Goal: Task Accomplishment & Management: Manage account settings

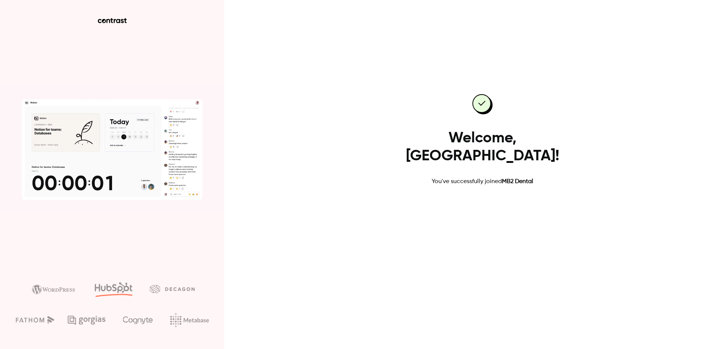
click at [482, 202] on link "Go to dashboard" at bounding box center [483, 210] width 64 height 18
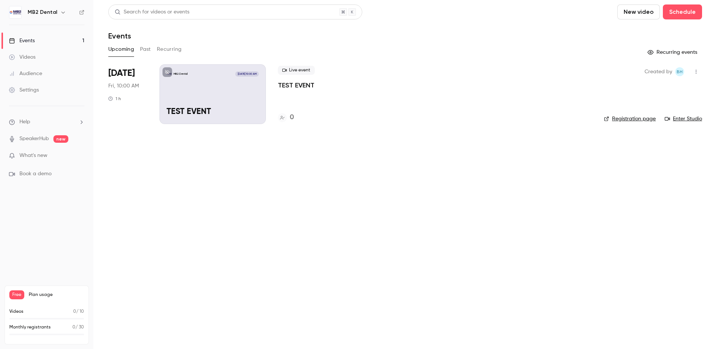
click at [232, 85] on div "MB2 Dental [DATE] 10:00 AM TEST EVENT" at bounding box center [213, 94] width 106 height 60
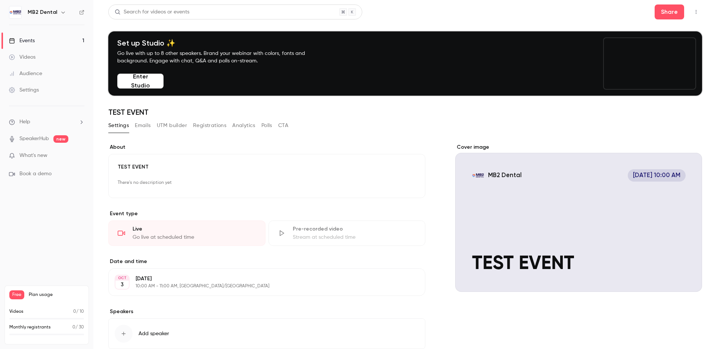
scroll to position [46, 0]
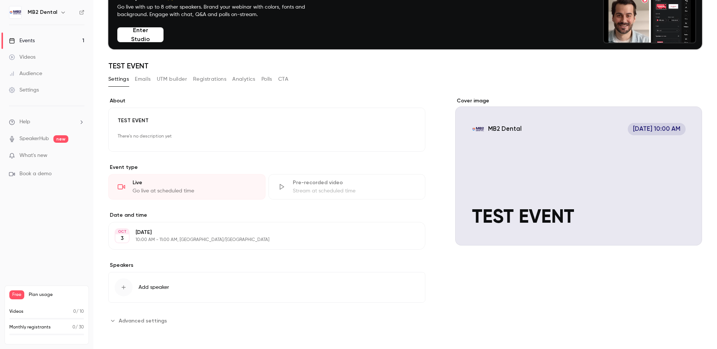
click at [145, 38] on button "Enter Studio" at bounding box center [140, 34] width 46 height 15
click at [158, 287] on span "Add speaker" at bounding box center [154, 287] width 31 height 7
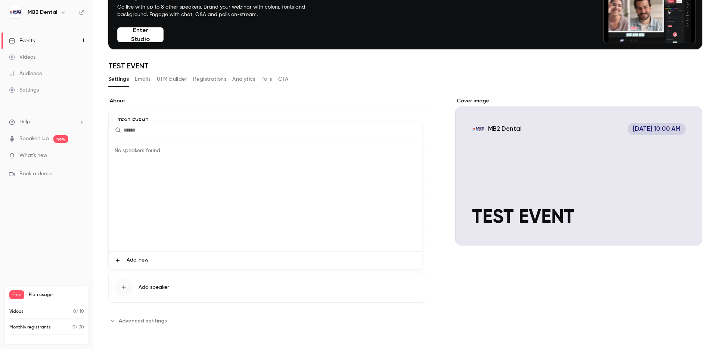
click at [135, 259] on span "Add new" at bounding box center [138, 260] width 22 height 8
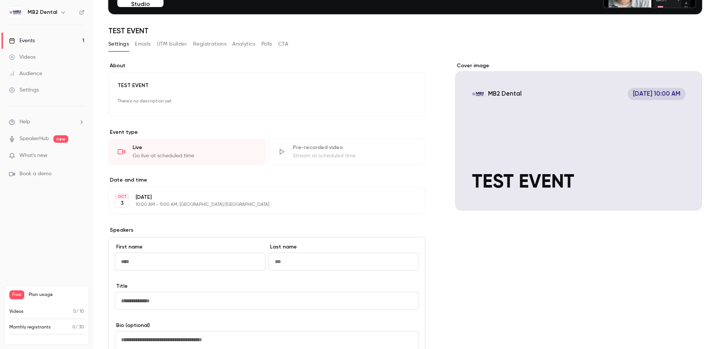
scroll to position [120, 0]
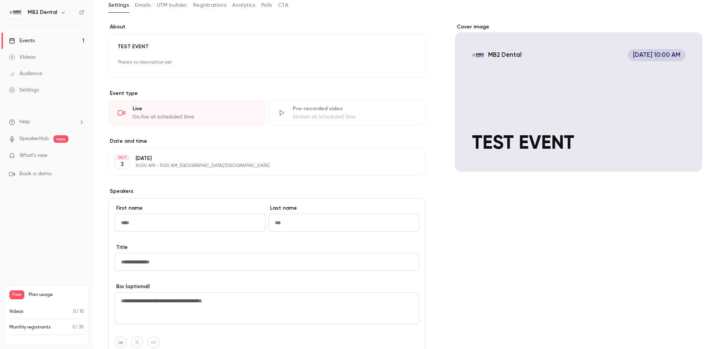
click at [370, 180] on div "**********" at bounding box center [266, 230] width 317 height 415
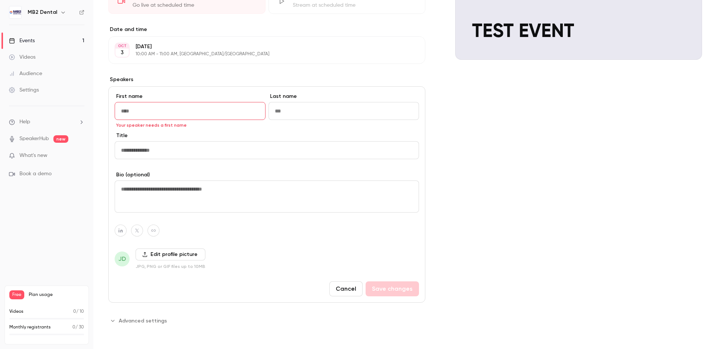
click at [165, 115] on input "First name" at bounding box center [190, 111] width 151 height 18
click at [445, 177] on div "**********" at bounding box center [405, 118] width 594 height 415
click at [344, 288] on button "Cancel" at bounding box center [345, 288] width 33 height 15
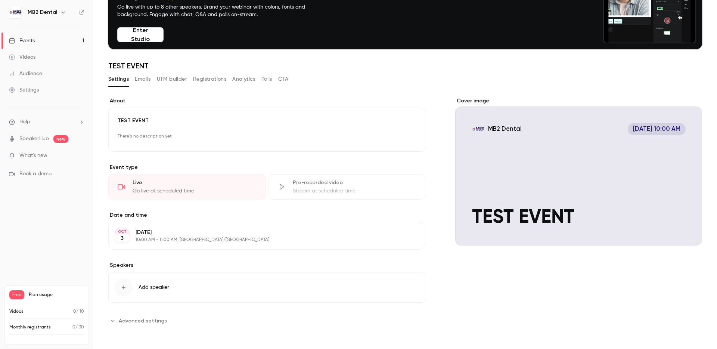
click at [271, 78] on button "Polls" at bounding box center [266, 79] width 11 height 12
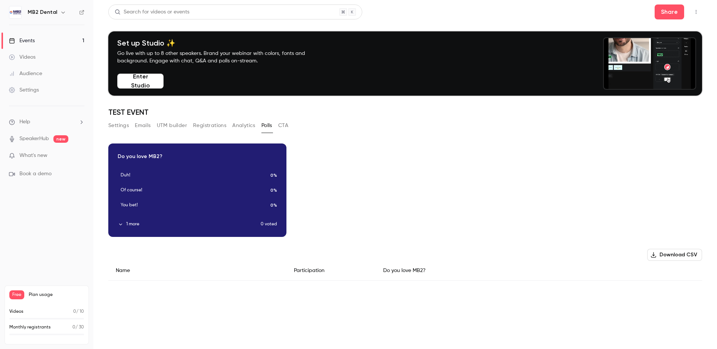
click at [285, 124] on button "CTA" at bounding box center [283, 126] width 10 height 12
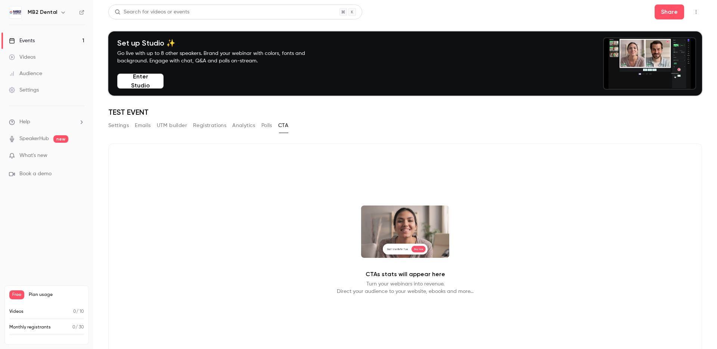
click at [120, 127] on button "Settings" at bounding box center [118, 126] width 21 height 12
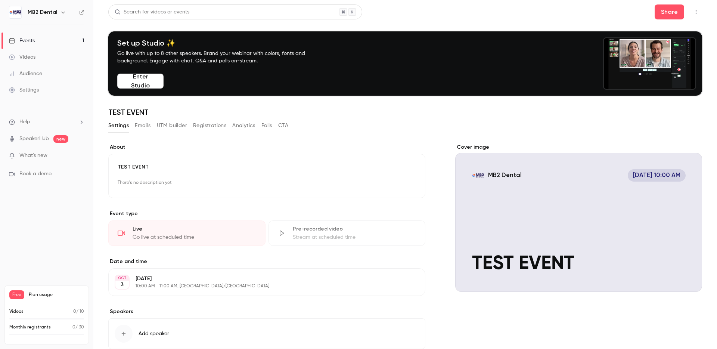
scroll to position [46, 0]
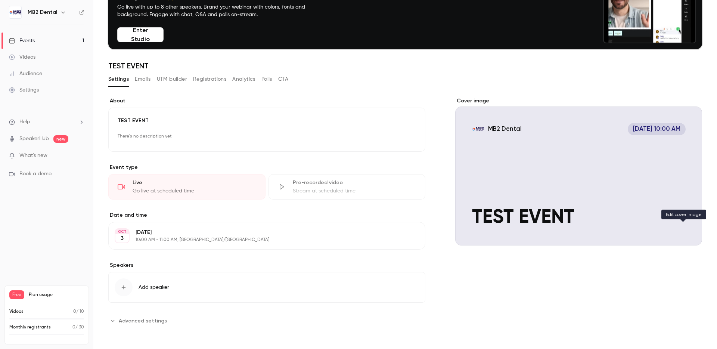
click at [686, 231] on icon "Cover image" at bounding box center [689, 232] width 8 height 6
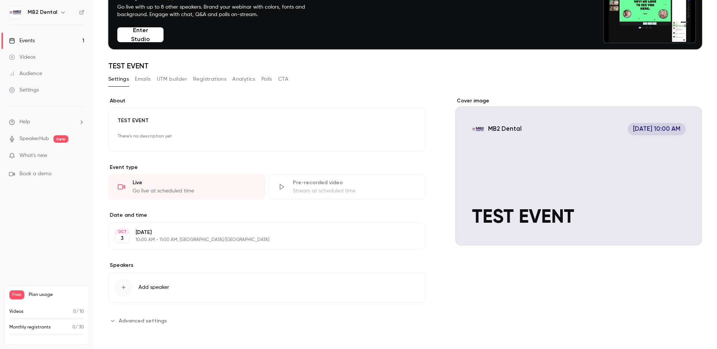
click at [169, 78] on button "UTM builder" at bounding box center [172, 79] width 30 height 12
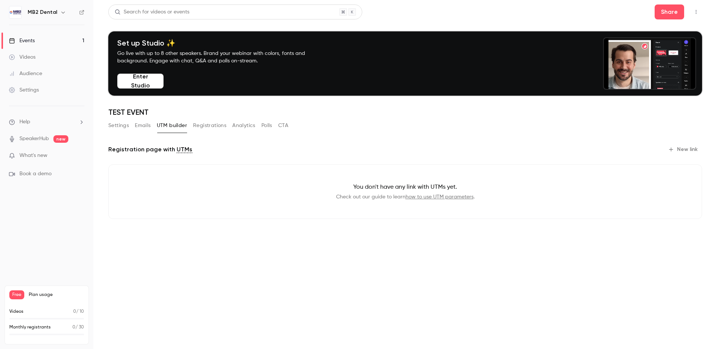
click at [140, 127] on button "Emails" at bounding box center [143, 126] width 16 height 12
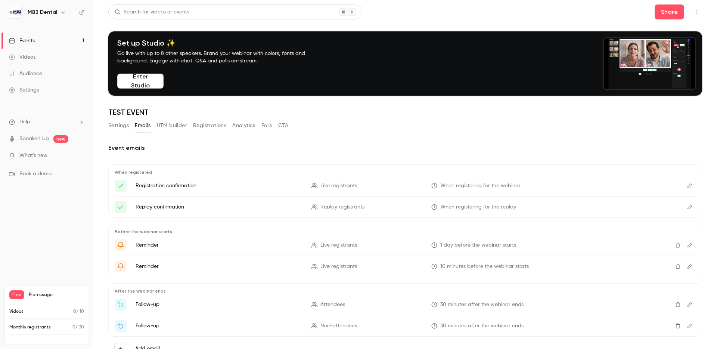
click at [688, 185] on icon "Edit" at bounding box center [690, 185] width 4 height 4
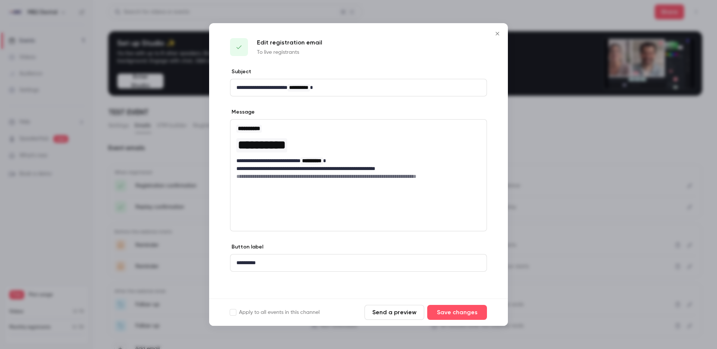
click at [393, 316] on button "Send a preview" at bounding box center [395, 312] width 60 height 15
click at [304, 173] on h6 "**********" at bounding box center [358, 176] width 244 height 7
click at [458, 174] on h6 "**********" at bounding box center [358, 176] width 244 height 7
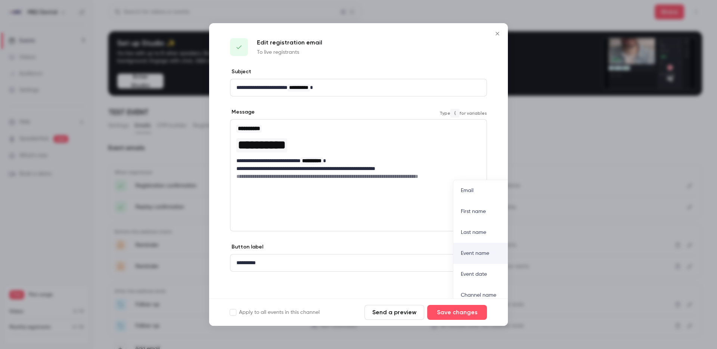
scroll to position [7, 0]
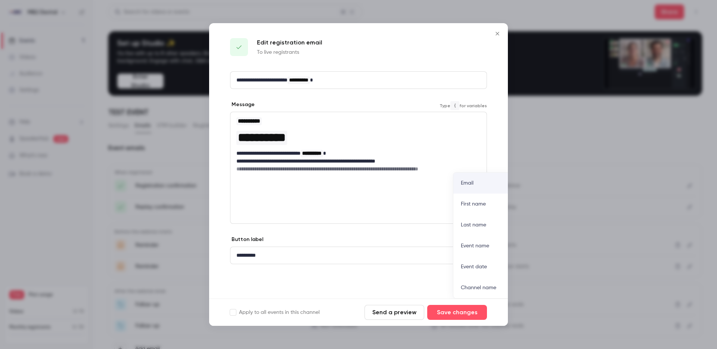
click at [463, 165] on h6 "**********" at bounding box center [355, 168] width 239 height 7
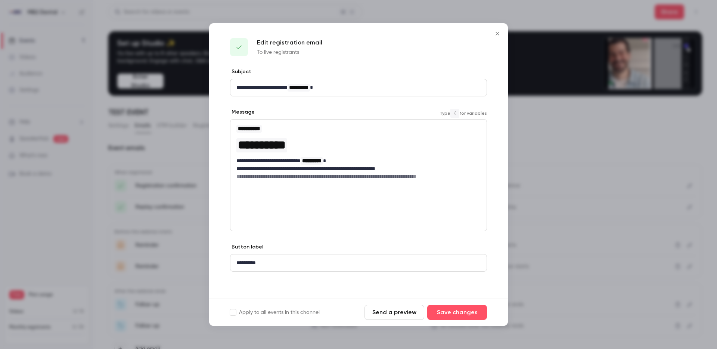
scroll to position [0, 0]
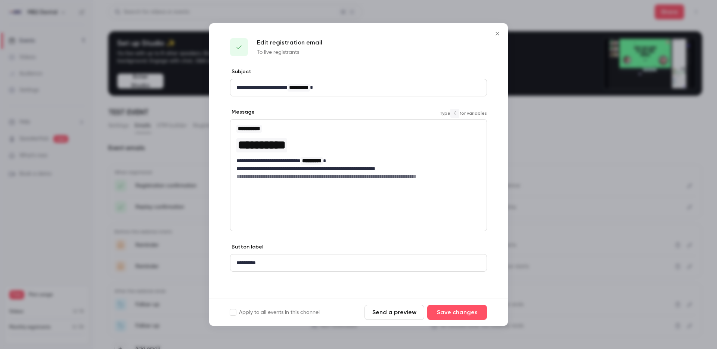
click at [498, 33] on icon "Close" at bounding box center [497, 33] width 3 height 3
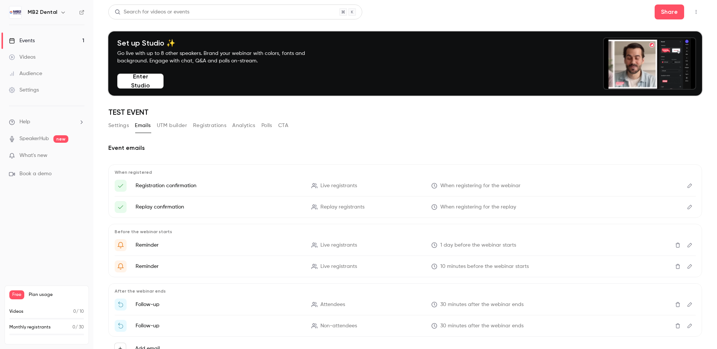
click at [38, 93] on div "Settings" at bounding box center [24, 89] width 30 height 7
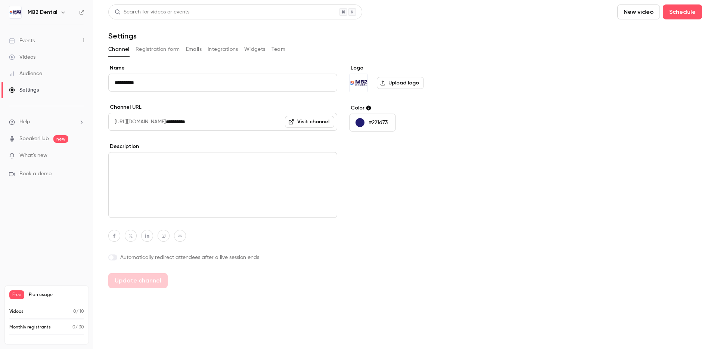
click at [400, 82] on label "Upload logo" at bounding box center [400, 83] width 47 height 12
click at [0, 0] on input "Upload logo" at bounding box center [0, 0] width 0 height 0
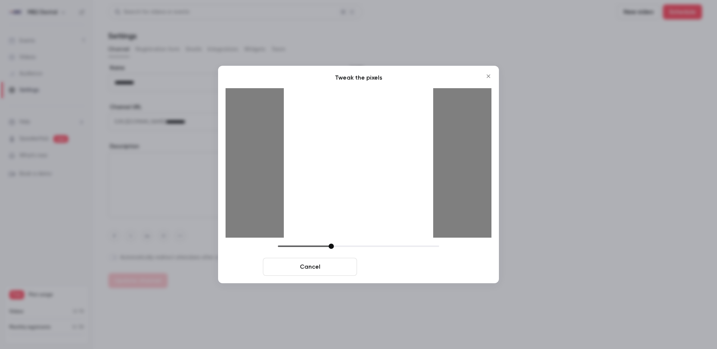
click at [404, 267] on button "Crop and save" at bounding box center [407, 267] width 94 height 18
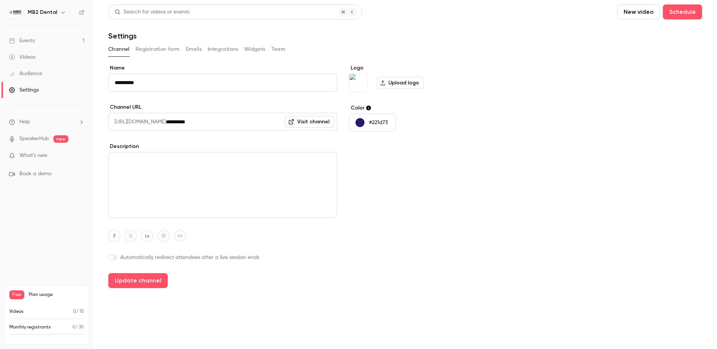
click at [470, 146] on div "**********" at bounding box center [405, 176] width 594 height 224
click at [144, 284] on button "Update channel" at bounding box center [137, 280] width 59 height 15
click at [38, 46] on link "Events 1" at bounding box center [46, 40] width 93 height 16
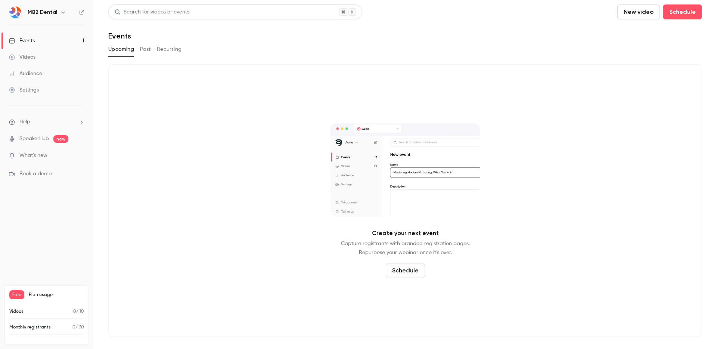
click at [30, 88] on div "Settings" at bounding box center [24, 89] width 30 height 7
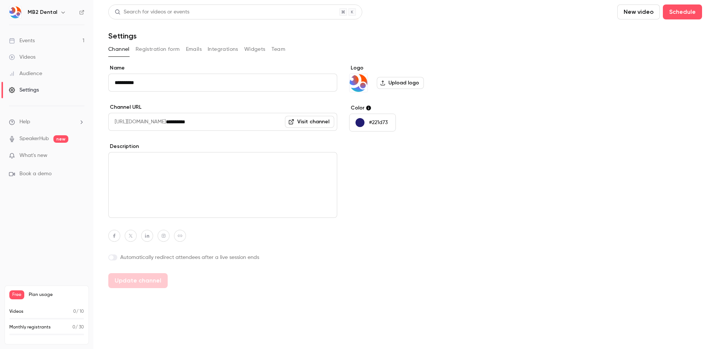
click at [32, 39] on div "Events" at bounding box center [22, 40] width 26 height 7
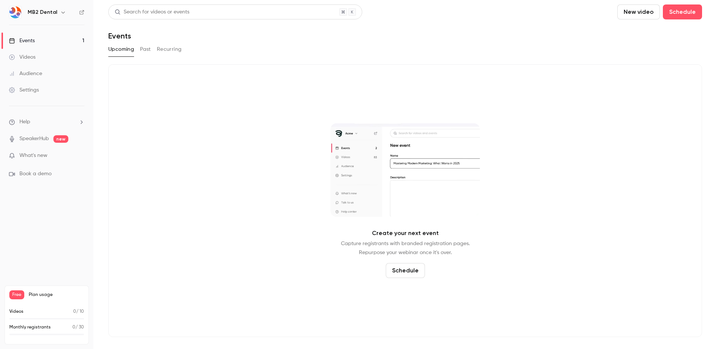
click at [141, 49] on button "Past" at bounding box center [145, 49] width 11 height 12
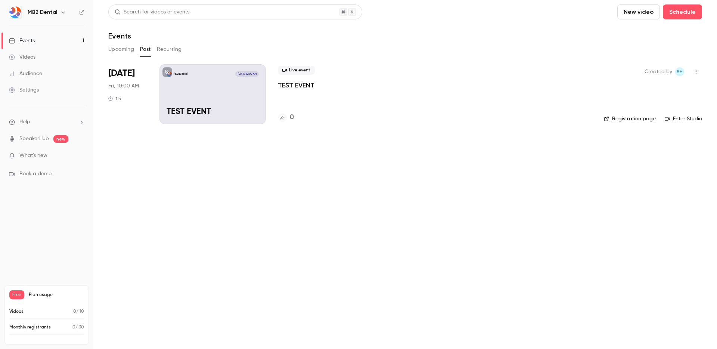
click at [222, 81] on div "MB2 Dental Oct 3, 10:00 AM TEST EVENT" at bounding box center [213, 94] width 106 height 60
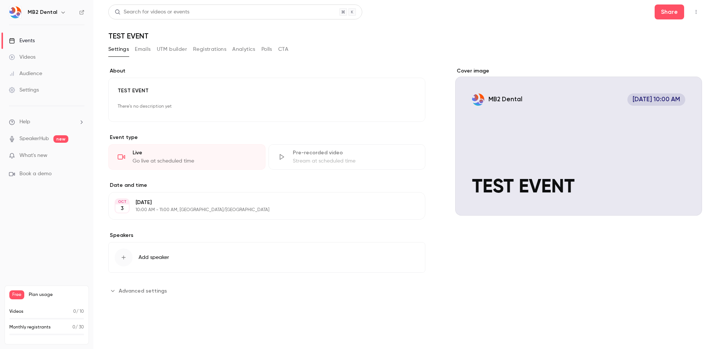
click at [406, 209] on button "Edit" at bounding box center [405, 206] width 27 height 12
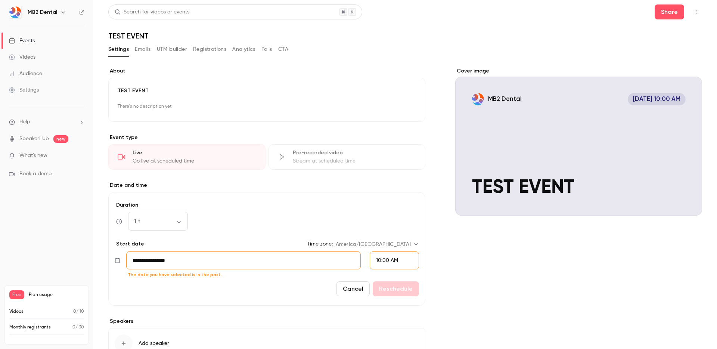
click at [399, 260] on div "10:00 AM" at bounding box center [394, 260] width 49 height 18
click at [391, 180] on div "11:30 AM" at bounding box center [391, 178] width 37 height 8
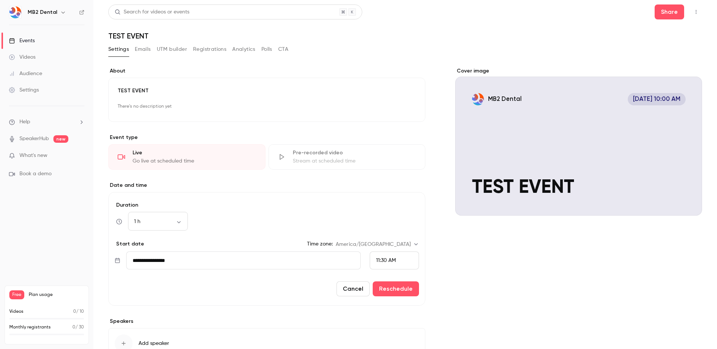
scroll to position [737, 0]
click at [404, 290] on button "Reschedule" at bounding box center [396, 288] width 46 height 15
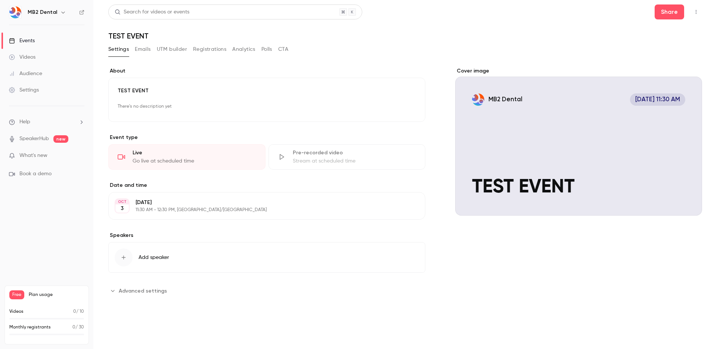
click at [28, 86] on div "Settings" at bounding box center [24, 89] width 30 height 7
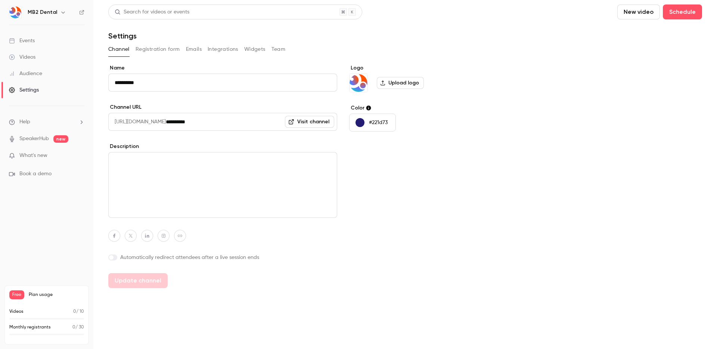
click at [167, 49] on button "Registration form" at bounding box center [158, 49] width 44 height 12
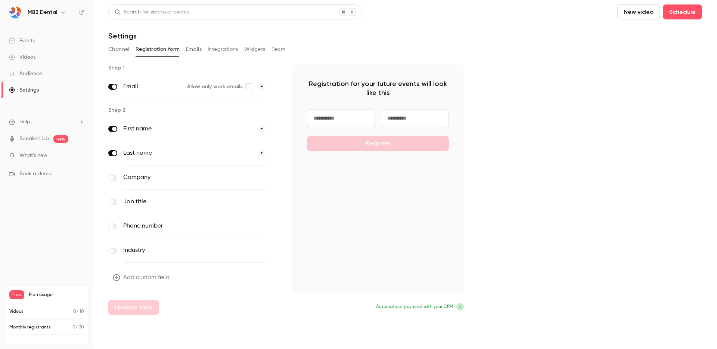
click at [195, 50] on button "Emails" at bounding box center [194, 49] width 16 height 12
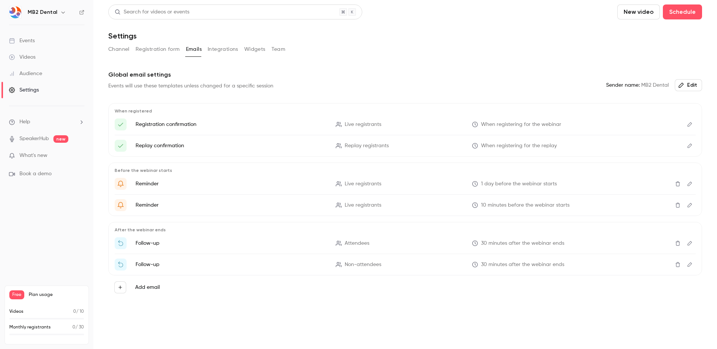
click at [225, 48] on button "Integrations" at bounding box center [223, 49] width 31 height 12
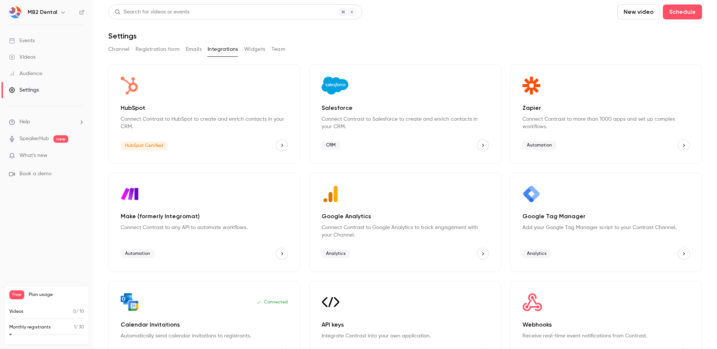
click at [249, 50] on button "Widgets" at bounding box center [254, 49] width 21 height 12
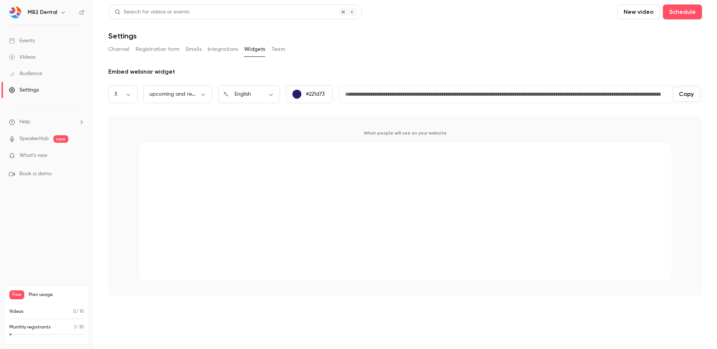
click at [279, 52] on button "Team" at bounding box center [279, 49] width 14 height 12
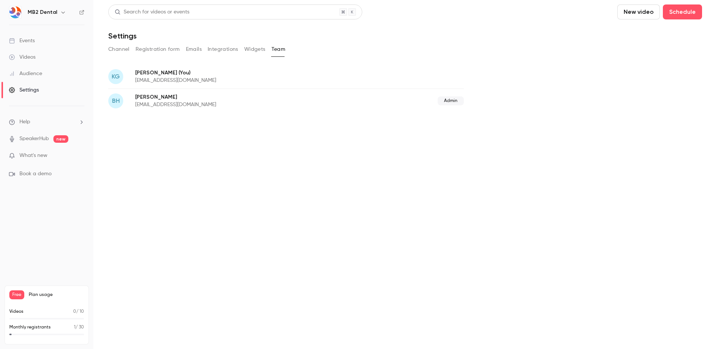
click at [121, 47] on button "Channel" at bounding box center [118, 49] width 21 height 12
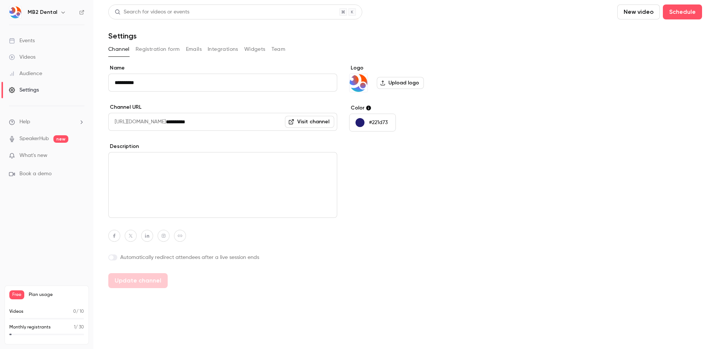
click at [28, 71] on div "Audience" at bounding box center [25, 73] width 33 height 7
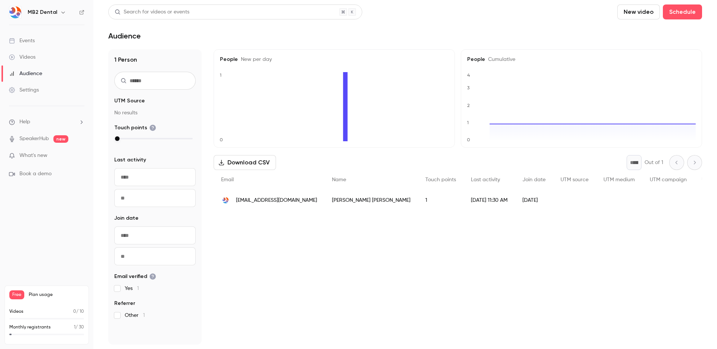
drag, startPoint x: 33, startPoint y: 55, endPoint x: 37, endPoint y: 53, distance: 4.5
click at [33, 55] on div "Videos" at bounding box center [22, 56] width 27 height 7
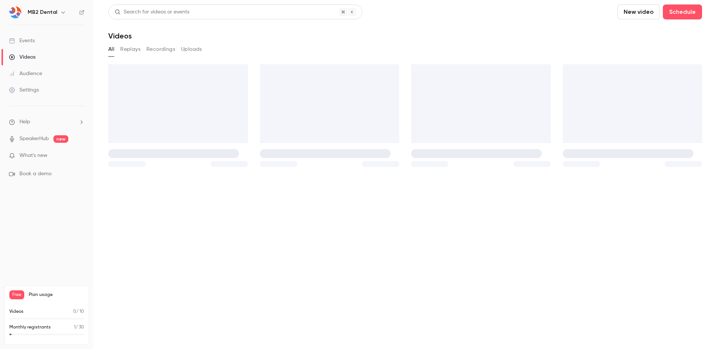
click at [35, 42] on div "Events" at bounding box center [22, 40] width 26 height 7
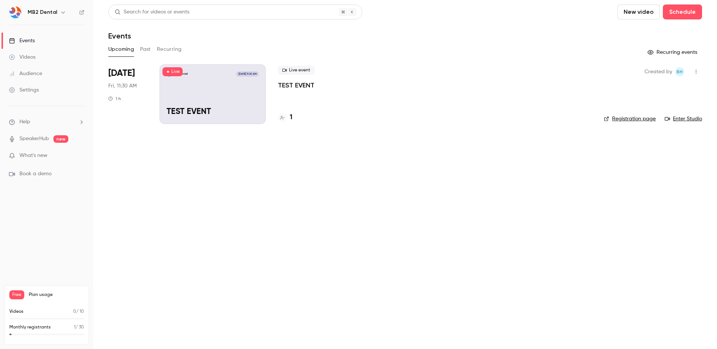
click at [434, 100] on div "Live event TEST EVENT 1" at bounding box center [435, 94] width 314 height 60
click at [638, 117] on link "Registration page" at bounding box center [630, 118] width 52 height 7
click at [205, 101] on div "MB2 Dental Oct 3, 11:30 AM TEST EVENT" at bounding box center [213, 94] width 106 height 60
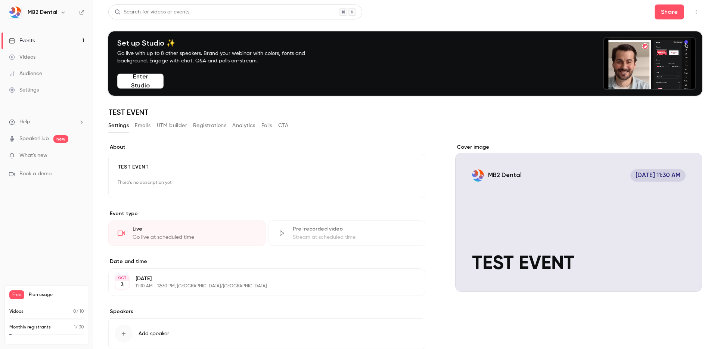
click at [147, 126] on button "Emails" at bounding box center [143, 126] width 16 height 12
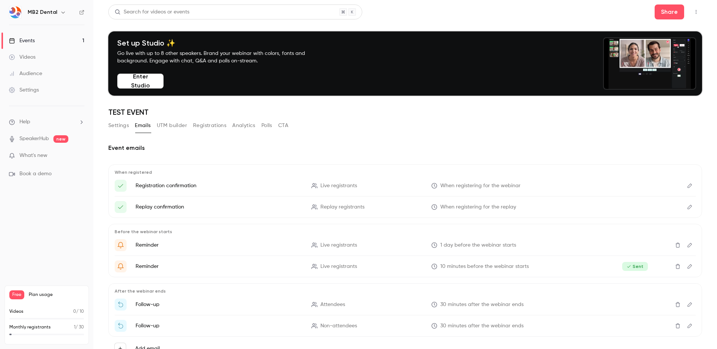
click at [221, 124] on button "Registrations" at bounding box center [209, 126] width 33 height 12
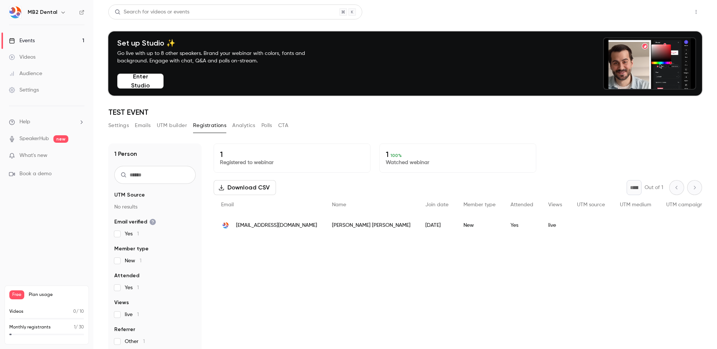
click at [671, 13] on button "Share" at bounding box center [670, 11] width 30 height 15
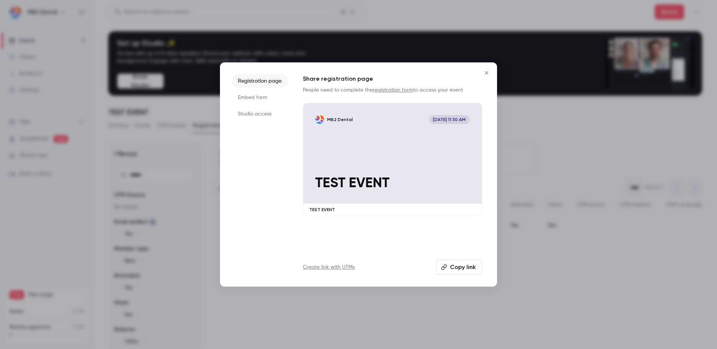
click at [460, 269] on button "Copy link" at bounding box center [459, 267] width 46 height 15
click at [486, 73] on icon "Close" at bounding box center [486, 72] width 3 height 3
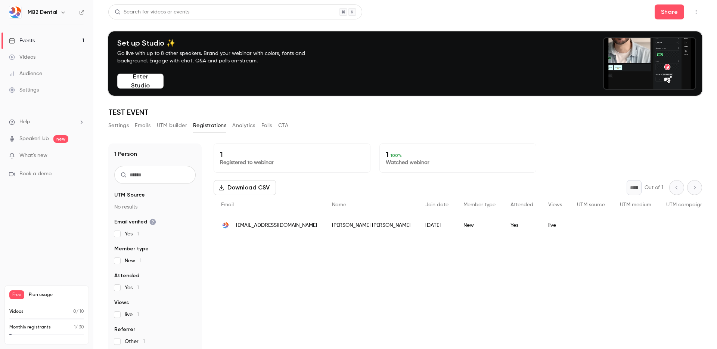
click at [115, 126] on button "Settings" at bounding box center [118, 126] width 21 height 12
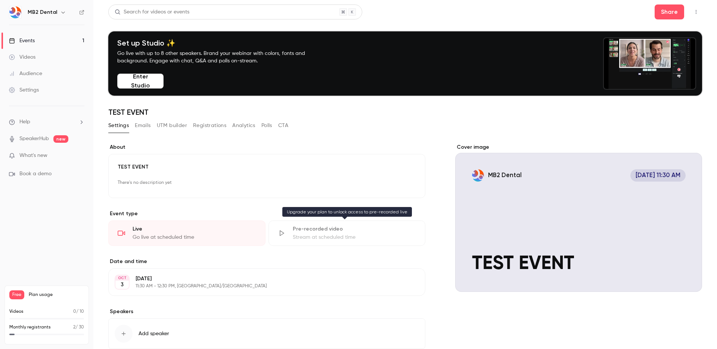
scroll to position [46, 0]
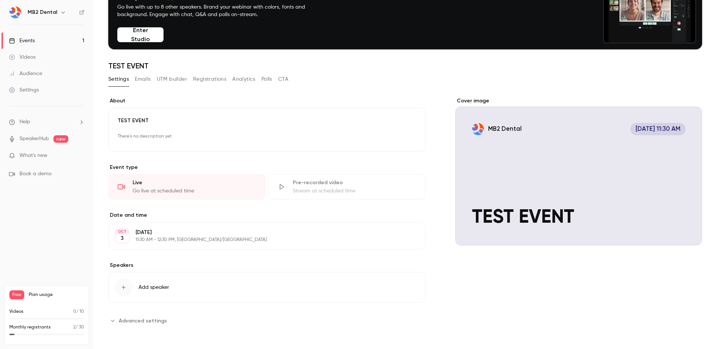
click at [33, 90] on div "Settings" at bounding box center [24, 89] width 30 height 7
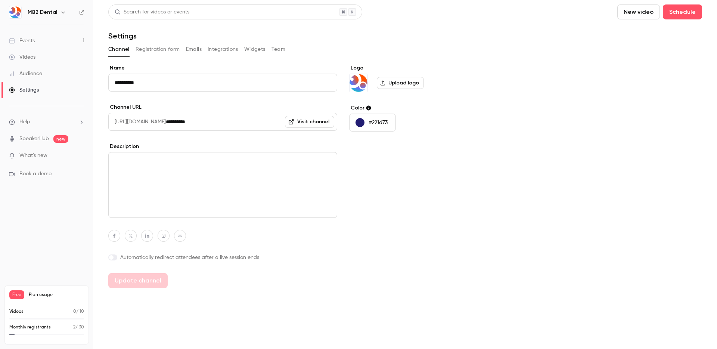
click at [252, 47] on button "Widgets" at bounding box center [254, 49] width 21 height 12
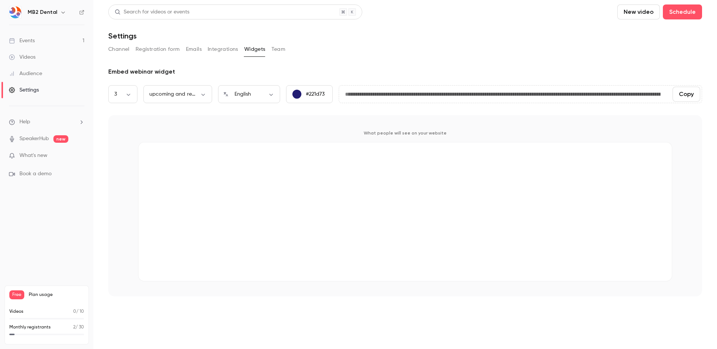
click at [192, 50] on button "Emails" at bounding box center [194, 49] width 16 height 12
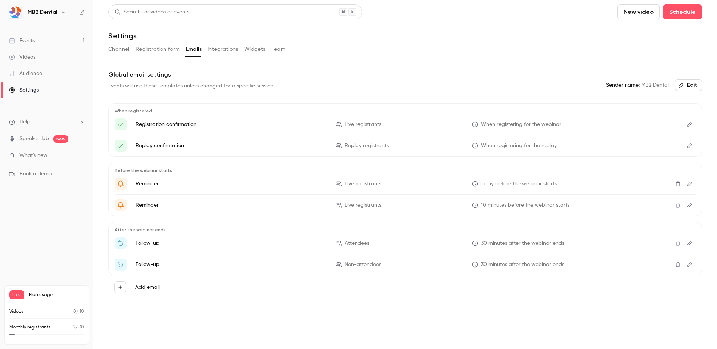
click at [688, 123] on icon "Edit" at bounding box center [690, 124] width 6 height 5
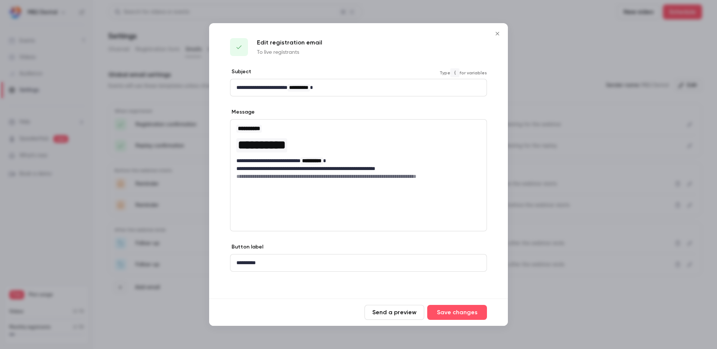
click at [347, 92] on div "**********" at bounding box center [358, 87] width 256 height 17
click at [500, 32] on icon "Close" at bounding box center [497, 34] width 9 height 6
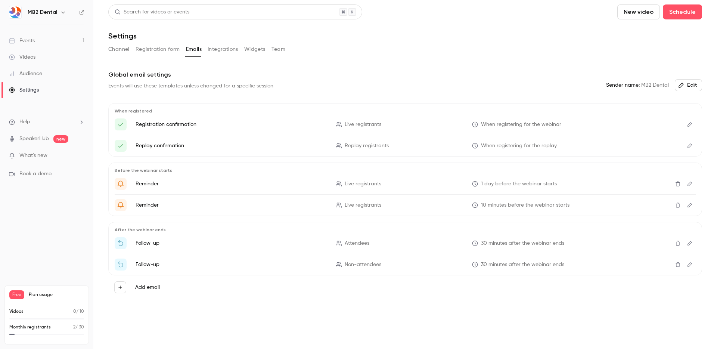
click at [223, 48] on button "Integrations" at bounding box center [223, 49] width 31 height 12
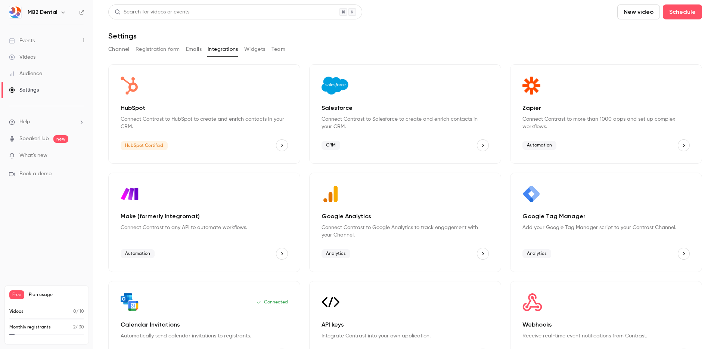
click at [112, 50] on button "Channel" at bounding box center [118, 49] width 21 height 12
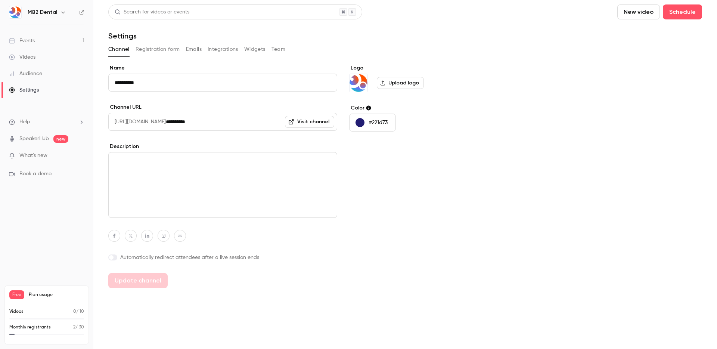
click at [401, 83] on label "Upload logo" at bounding box center [400, 83] width 47 height 12
click at [0, 0] on input "Upload logo" at bounding box center [0, 0] width 0 height 0
click at [59, 40] on link "Events 1" at bounding box center [46, 40] width 93 height 16
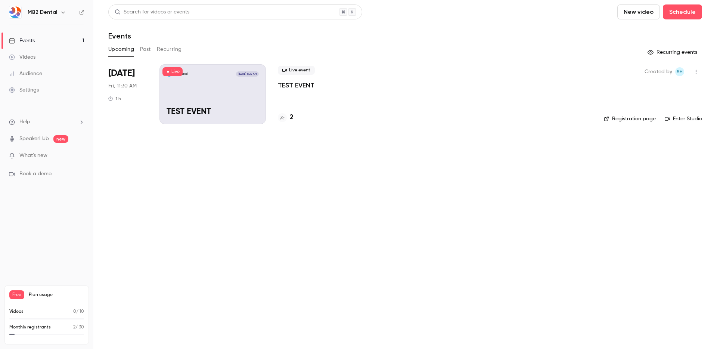
click at [220, 97] on div "MB2 Dental Oct 3, 11:30 AM TEST EVENT" at bounding box center [213, 94] width 106 height 60
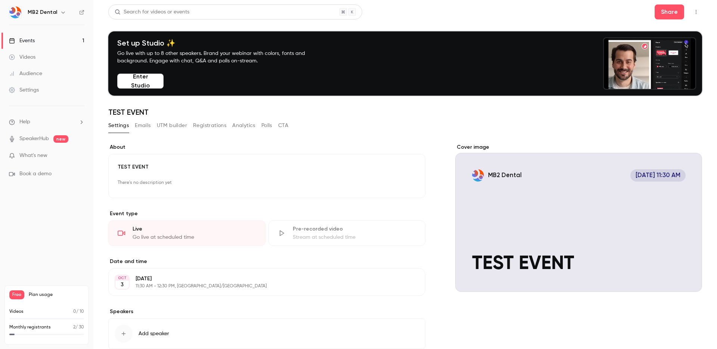
click at [202, 124] on button "Registrations" at bounding box center [209, 126] width 33 height 12
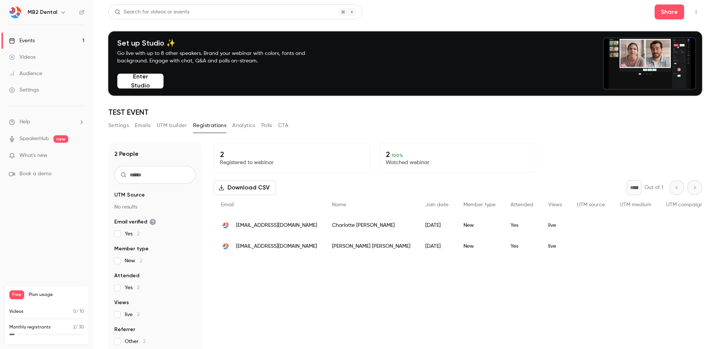
click at [243, 125] on button "Analytics" at bounding box center [243, 126] width 23 height 12
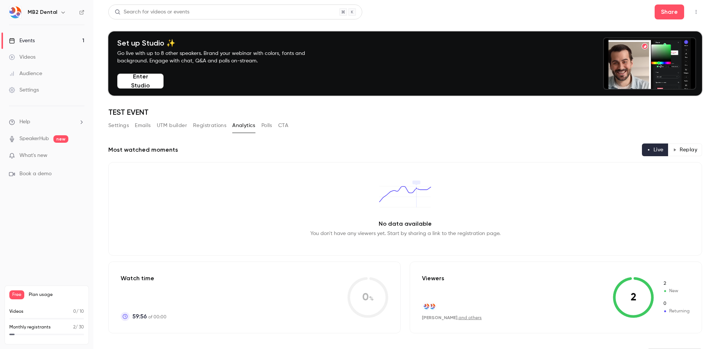
click at [268, 125] on button "Polls" at bounding box center [266, 126] width 11 height 12
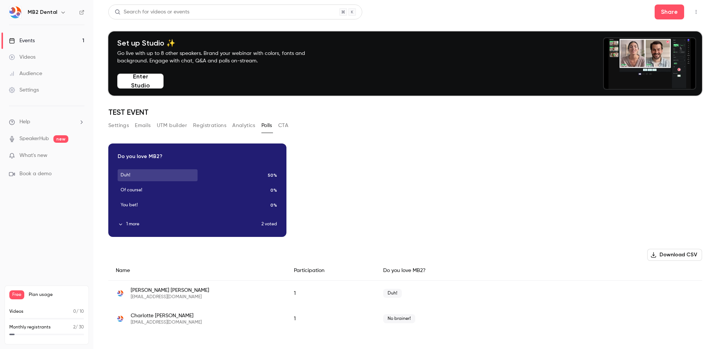
click at [286, 126] on button "CTA" at bounding box center [283, 126] width 10 height 12
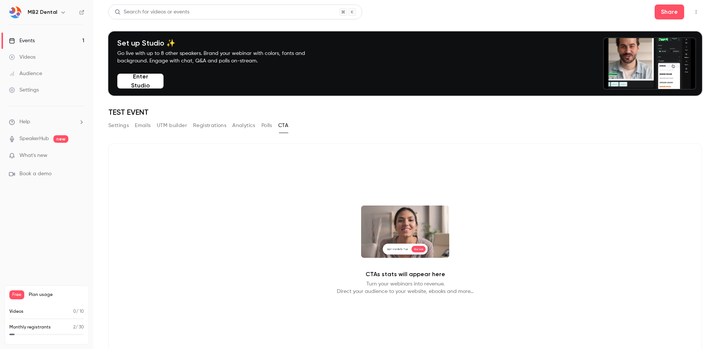
click at [176, 126] on button "UTM builder" at bounding box center [172, 126] width 30 height 12
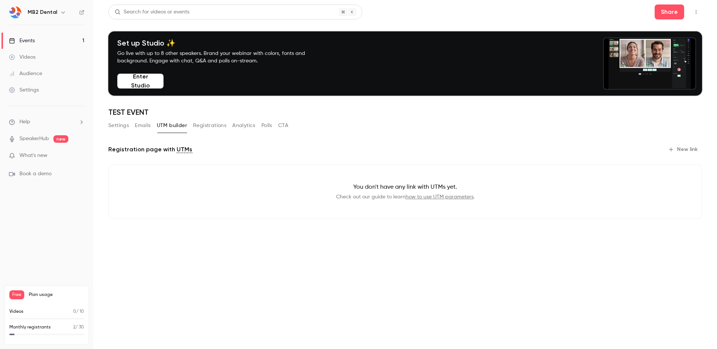
click at [120, 123] on button "Settings" at bounding box center [118, 126] width 21 height 12
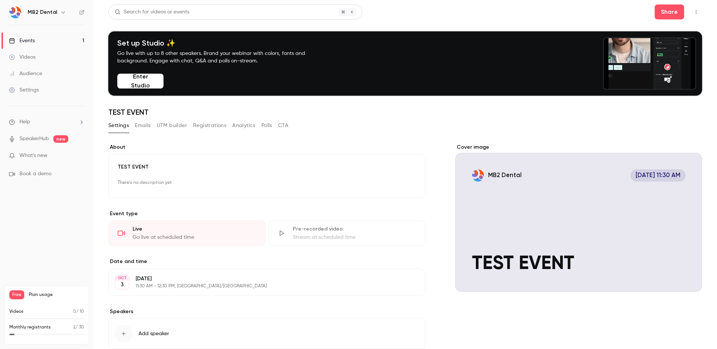
click at [39, 58] on link "Videos" at bounding box center [46, 57] width 93 height 16
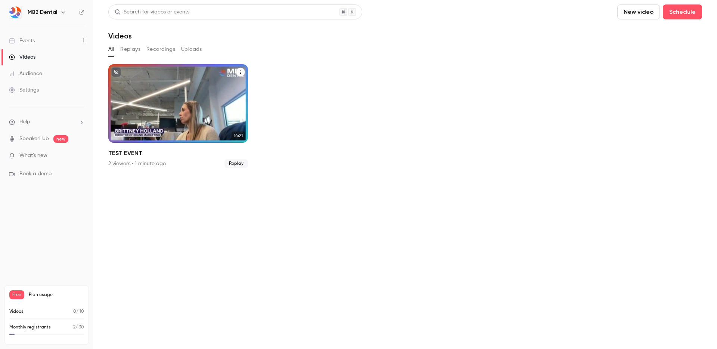
click at [238, 164] on span "Replay" at bounding box center [237, 163] width 24 height 9
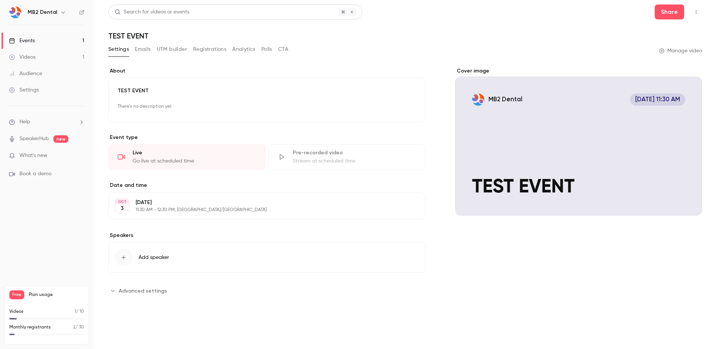
click at [60, 56] on link "Videos 1" at bounding box center [46, 57] width 93 height 16
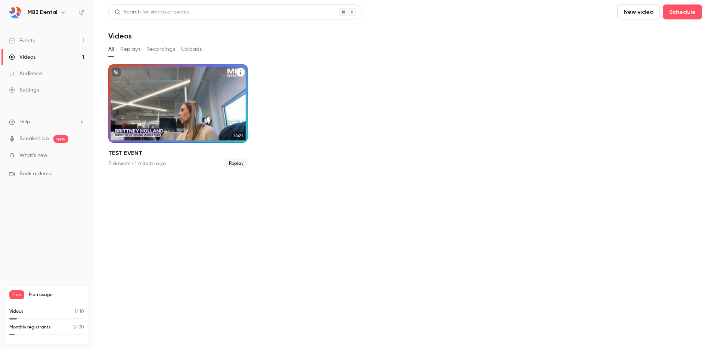
click at [167, 109] on div "MB2 Dental Oct 3 TEST EVENT" at bounding box center [178, 103] width 140 height 78
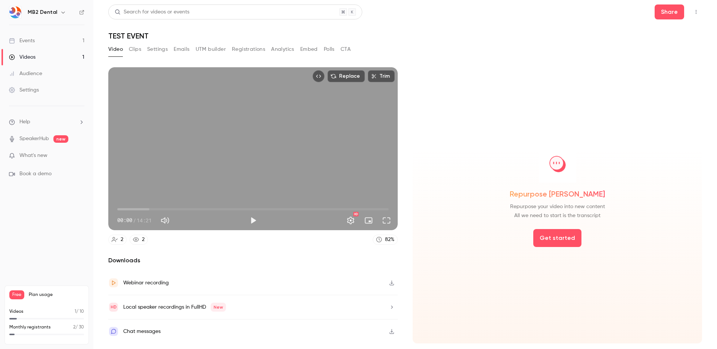
click at [151, 335] on div "Chat messages" at bounding box center [141, 331] width 37 height 9
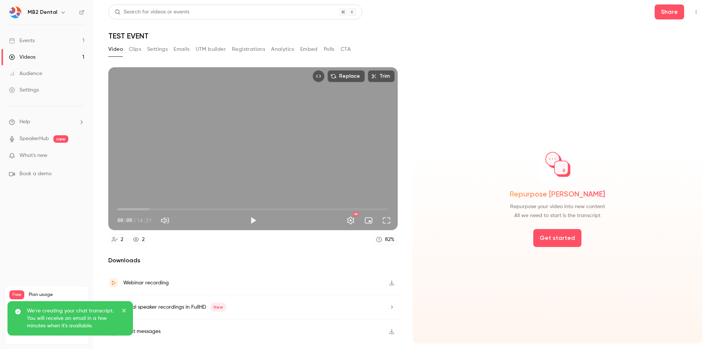
click at [123, 310] on icon "close" at bounding box center [124, 311] width 4 height 4
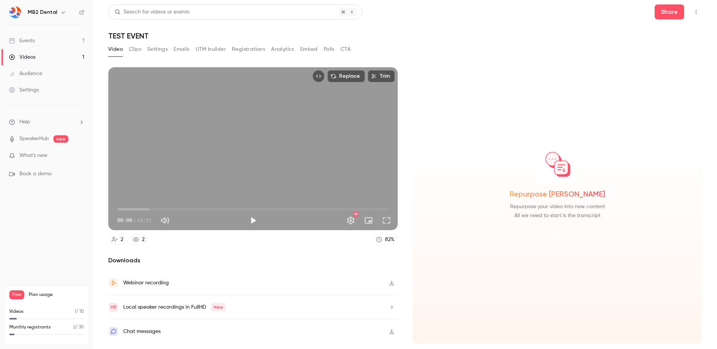
click at [554, 241] on button "Get started" at bounding box center [557, 238] width 48 height 18
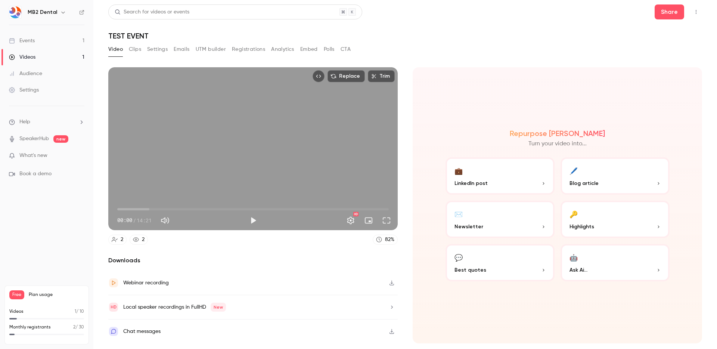
click at [505, 264] on button "💬 Best quotes" at bounding box center [500, 262] width 109 height 37
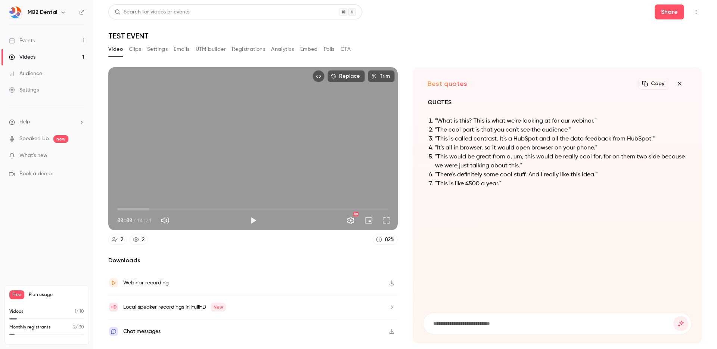
click at [684, 83] on icon "button" at bounding box center [679, 84] width 9 height 6
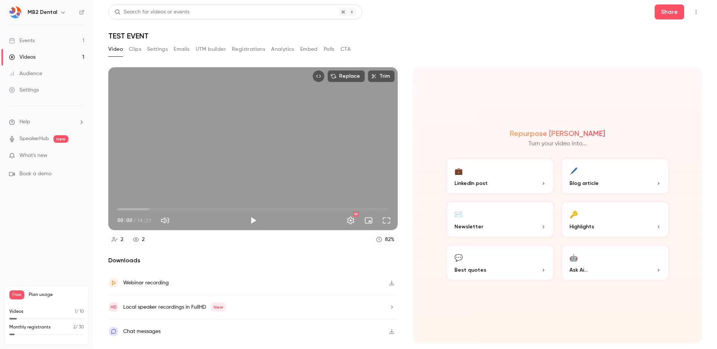
click at [598, 217] on button "🔑 Highlights" at bounding box center [615, 219] width 109 height 37
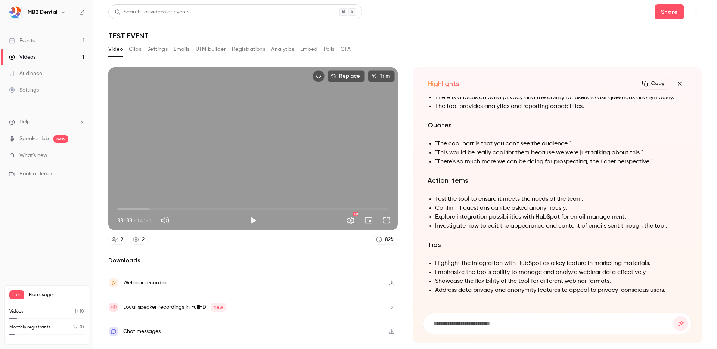
click at [679, 82] on icon "button" at bounding box center [679, 84] width 9 height 6
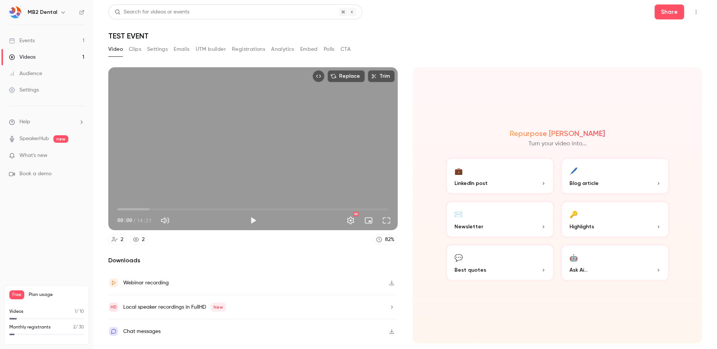
click at [611, 171] on button "🖊️ Blog article" at bounding box center [615, 175] width 109 height 37
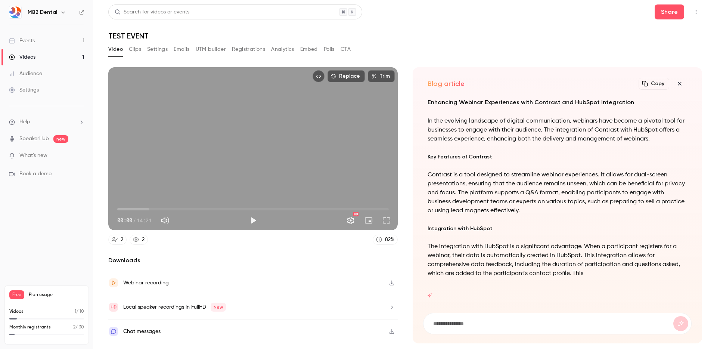
click at [682, 83] on icon "button" at bounding box center [679, 84] width 9 height 6
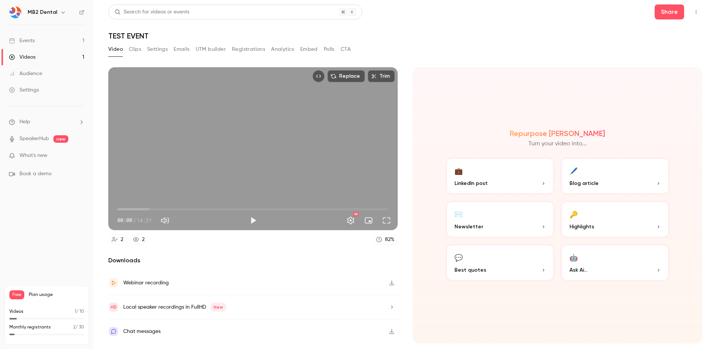
click at [504, 213] on button "✉️ Newsletter" at bounding box center [500, 219] width 109 height 37
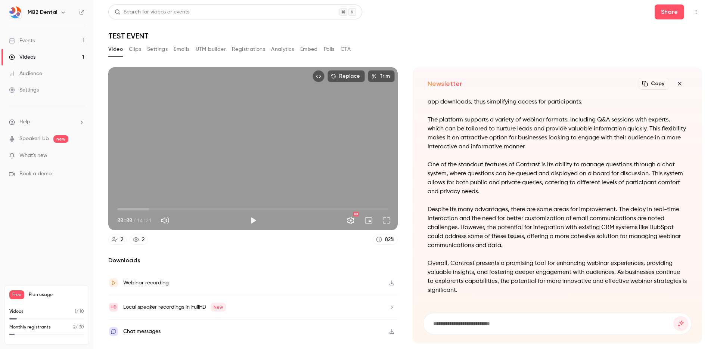
click at [678, 82] on icon "button" at bounding box center [679, 83] width 3 height 3
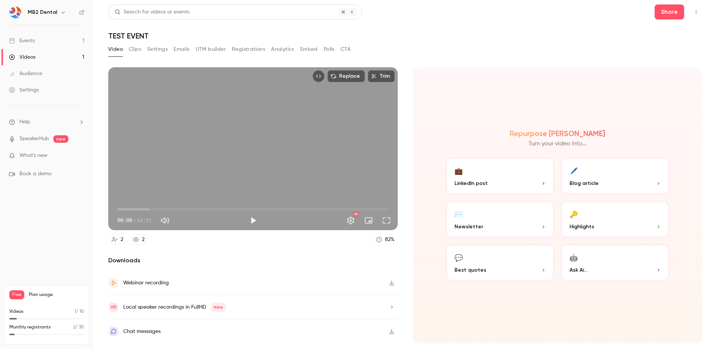
click at [506, 181] on p "LinkedIn post" at bounding box center [500, 183] width 91 height 8
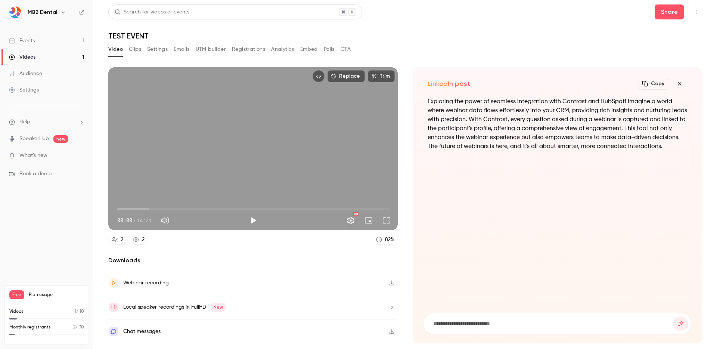
click at [680, 83] on icon "button" at bounding box center [679, 83] width 3 height 3
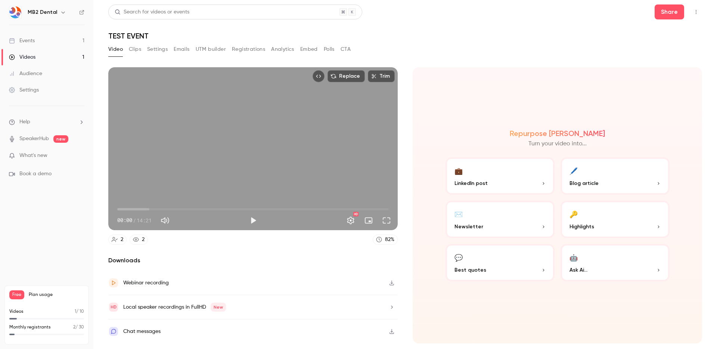
click at [50, 156] on p "What's new" at bounding box center [41, 156] width 64 height 8
click at [534, 38] on div at bounding box center [358, 174] width 717 height 349
click at [45, 143] on ul "Help SpeakerHub new What's new Book a demo" at bounding box center [46, 148] width 93 height 84
click at [45, 134] on ul "Help SpeakerHub new What's new Book a demo" at bounding box center [46, 148] width 93 height 84
click at [44, 138] on link "SpeakerHub" at bounding box center [34, 139] width 30 height 8
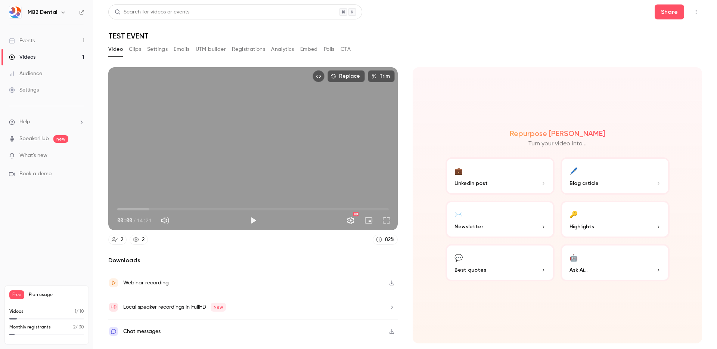
click at [44, 92] on link "Settings" at bounding box center [46, 90] width 93 height 16
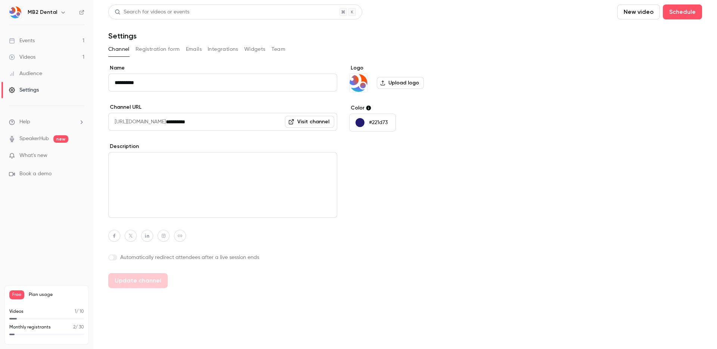
click at [35, 72] on div "Audience" at bounding box center [25, 73] width 33 height 7
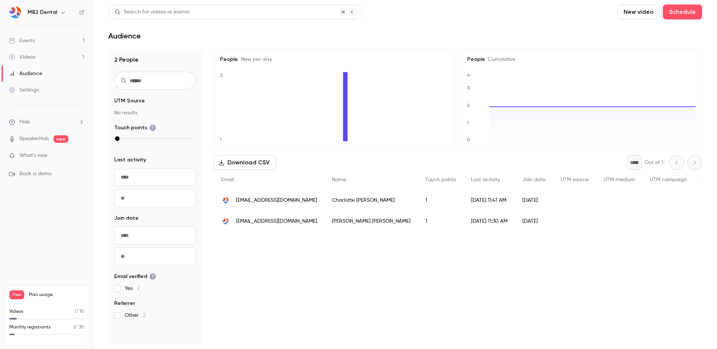
click at [36, 55] on link "Videos 1" at bounding box center [46, 57] width 93 height 16
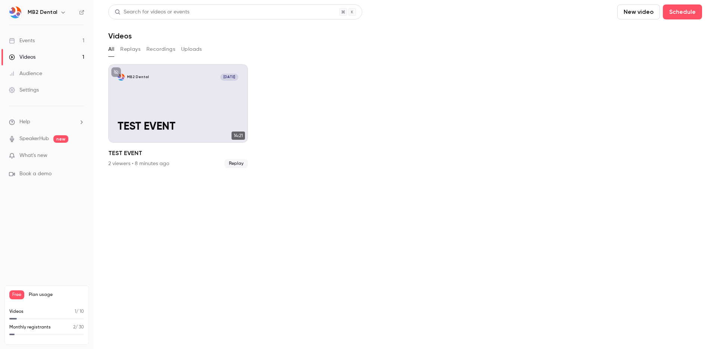
click at [41, 44] on link "Events 1" at bounding box center [46, 40] width 93 height 16
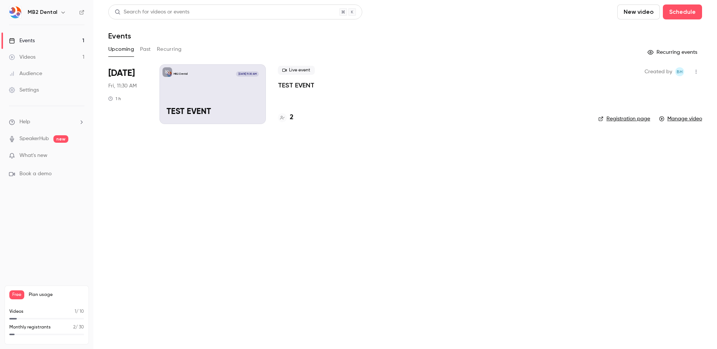
click at [149, 46] on button "Past" at bounding box center [145, 49] width 11 height 12
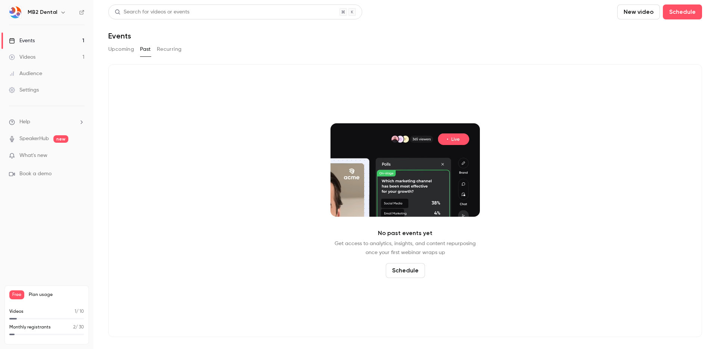
click at [167, 50] on button "Recurring" at bounding box center [169, 49] width 25 height 12
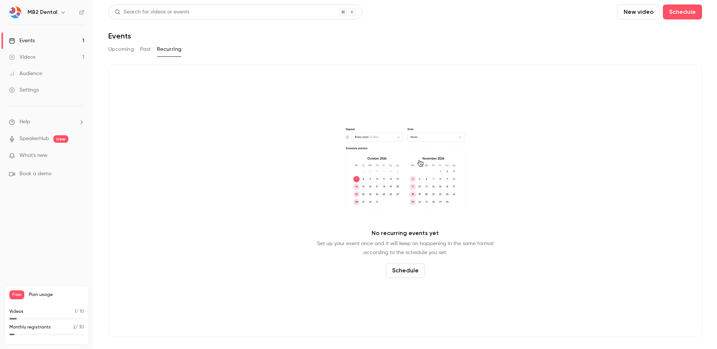
click at [119, 49] on button "Upcoming" at bounding box center [121, 49] width 26 height 12
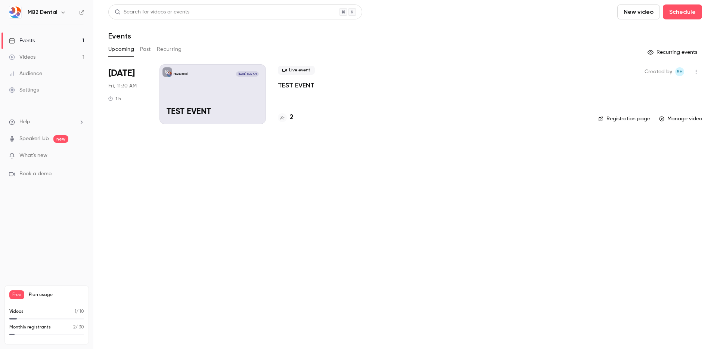
click at [56, 13] on div "MB2 Dental" at bounding box center [51, 12] width 46 height 9
click at [60, 12] on icon "button" at bounding box center [63, 12] width 6 height 6
click at [149, 161] on div at bounding box center [358, 174] width 717 height 349
click at [215, 86] on div "MB2 Dental Oct 3, 11:30 AM TEST EVENT" at bounding box center [213, 94] width 106 height 60
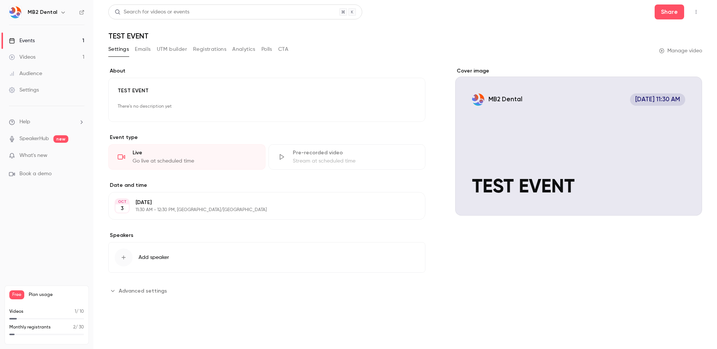
click at [29, 90] on div "Settings" at bounding box center [24, 89] width 30 height 7
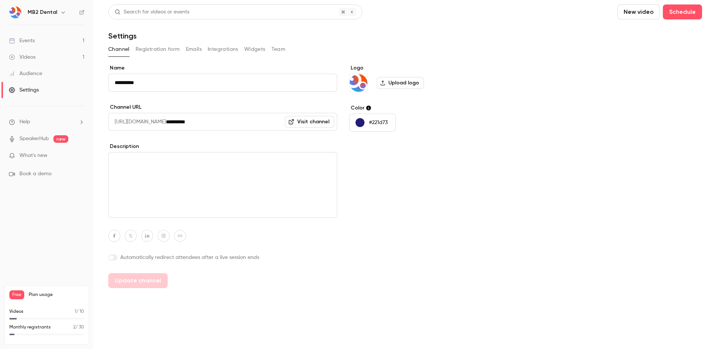
click at [161, 49] on button "Registration form" at bounding box center [158, 49] width 44 height 12
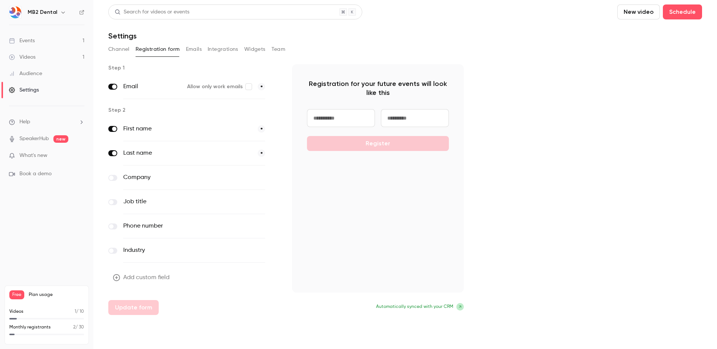
click at [277, 202] on icon "button" at bounding box center [275, 202] width 4 height 4
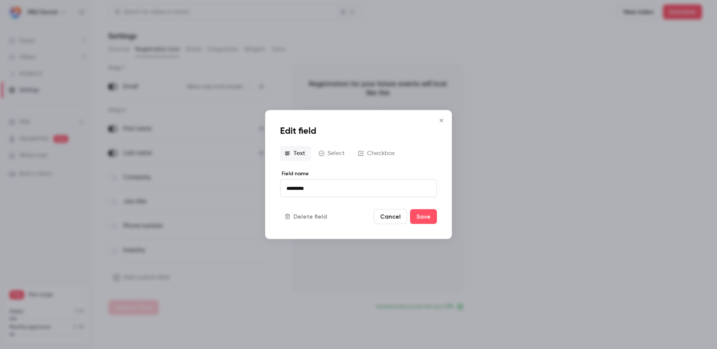
click at [302, 187] on input "*********" at bounding box center [358, 188] width 157 height 18
type input "**********"
click at [346, 168] on div "**********" at bounding box center [358, 174] width 187 height 129
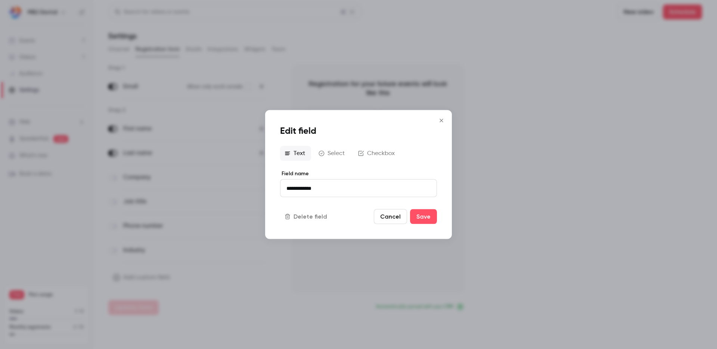
click at [338, 151] on button "Select" at bounding box center [332, 153] width 37 height 15
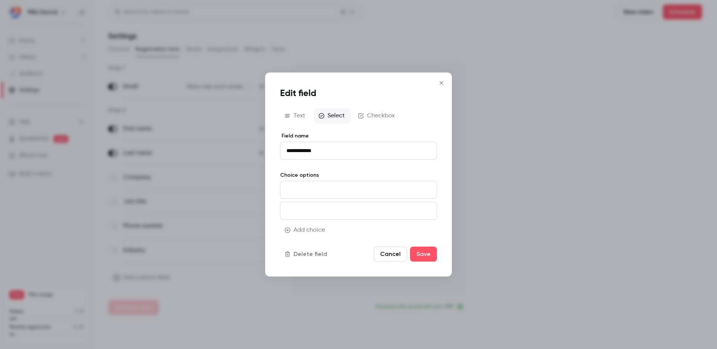
click at [325, 186] on input at bounding box center [358, 190] width 157 height 18
type input "**********"
click at [319, 208] on input at bounding box center [358, 211] width 157 height 18
type input "*********"
click at [306, 226] on button "Add choice" at bounding box center [305, 230] width 51 height 15
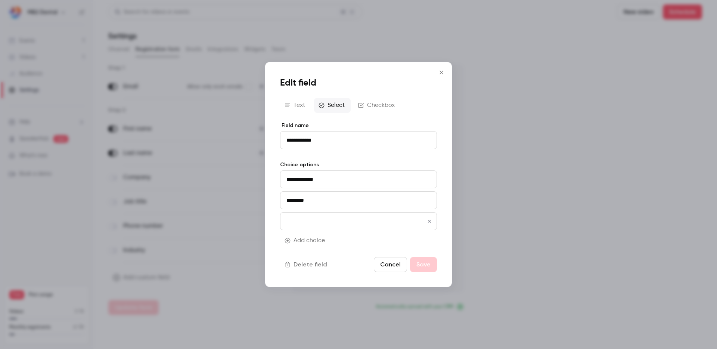
click at [302, 214] on input at bounding box center [358, 221] width 157 height 18
type input "**********"
click at [303, 238] on button "Add choice" at bounding box center [305, 240] width 51 height 15
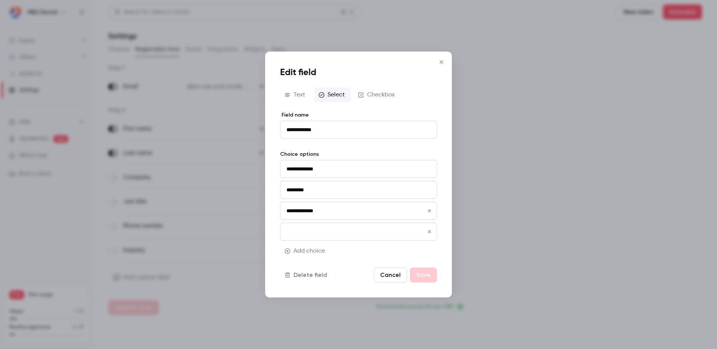
click at [440, 60] on icon "Close" at bounding box center [441, 62] width 9 height 6
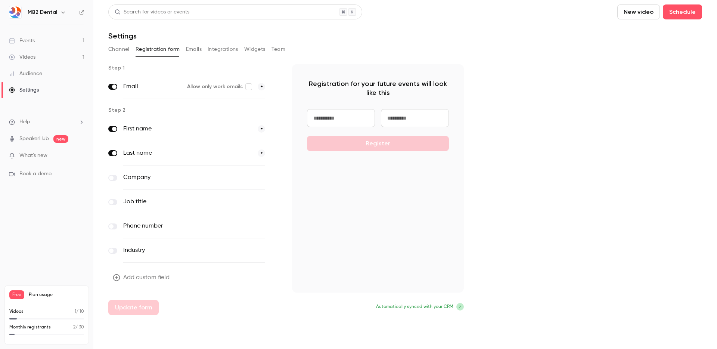
click at [192, 49] on button "Emails" at bounding box center [194, 49] width 16 height 12
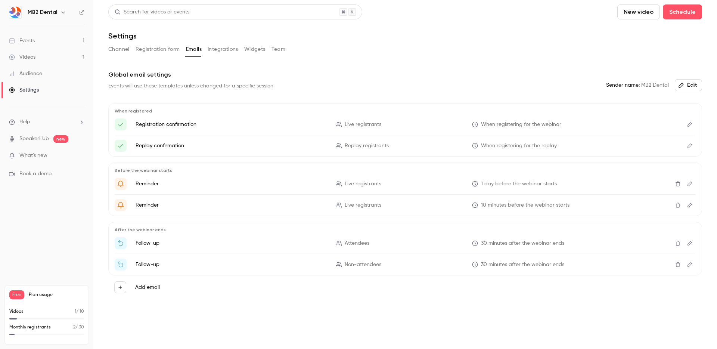
click at [227, 48] on button "Integrations" at bounding box center [223, 49] width 31 height 12
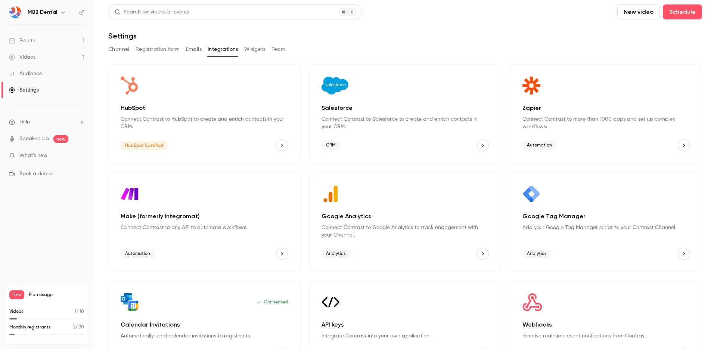
click at [256, 50] on button "Widgets" at bounding box center [254, 49] width 21 height 12
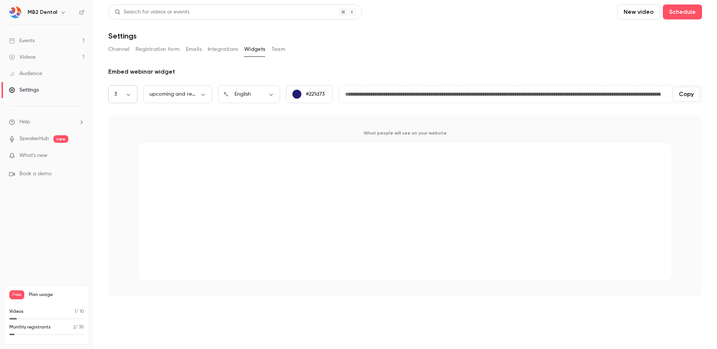
click at [130, 94] on body "**********" at bounding box center [358, 174] width 717 height 349
click at [176, 93] on div at bounding box center [358, 174] width 717 height 349
click at [197, 96] on body "**********" at bounding box center [358, 174] width 717 height 349
click at [174, 120] on li "upcoming webinars" at bounding box center [177, 118] width 69 height 19
type input "********"
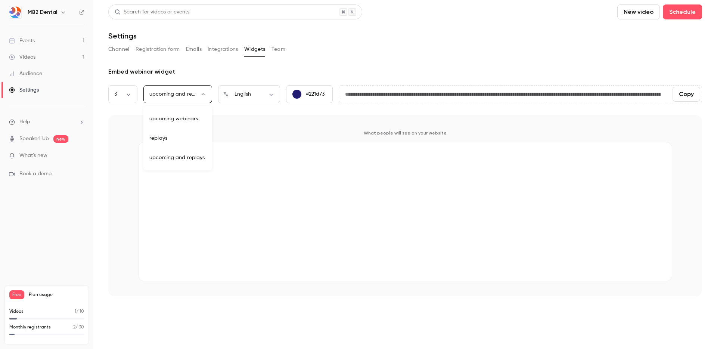
type input "**********"
click at [127, 94] on body "**********" at bounding box center [358, 174] width 717 height 349
click at [200, 79] on div at bounding box center [358, 174] width 717 height 349
click at [188, 90] on body "**********" at bounding box center [358, 174] width 717 height 349
click at [172, 155] on li "upcoming and replays" at bounding box center [177, 157] width 69 height 19
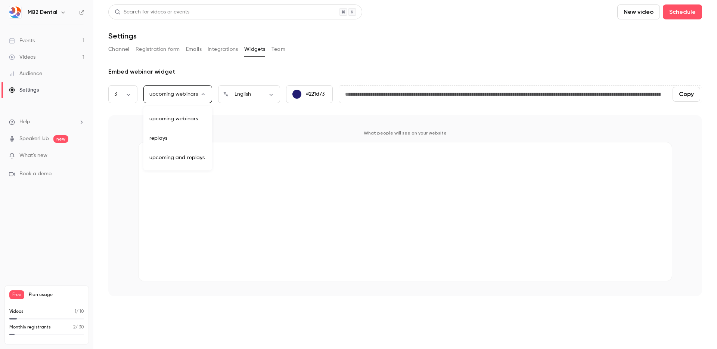
type input "***"
type input "**********"
click at [278, 51] on button "Team" at bounding box center [279, 49] width 14 height 12
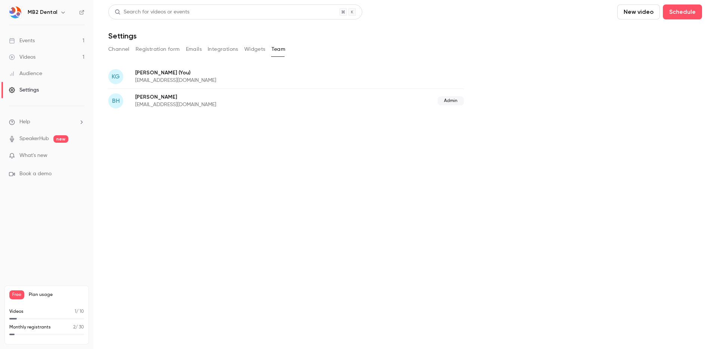
click at [121, 50] on button "Channel" at bounding box center [118, 49] width 21 height 12
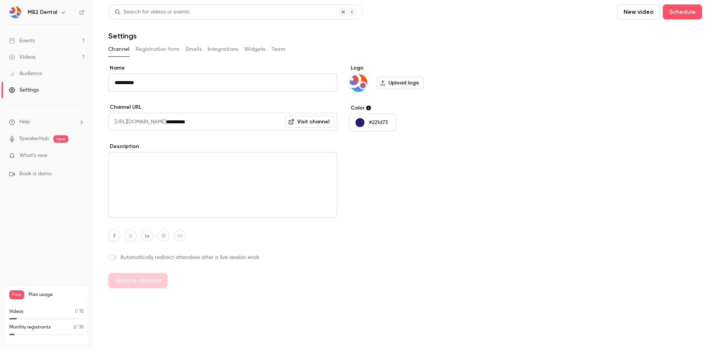
click at [45, 41] on link "Events 1" at bounding box center [46, 40] width 93 height 16
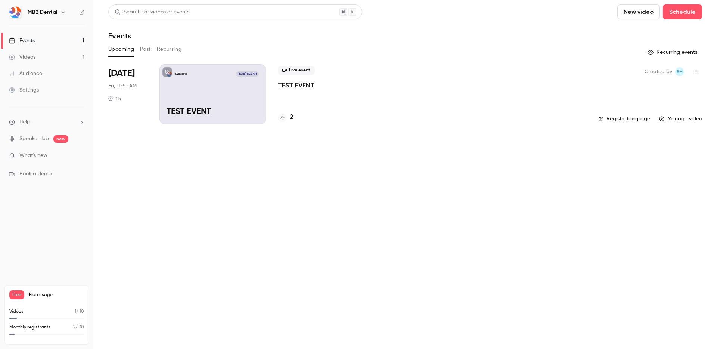
click at [234, 105] on div "MB2 Dental Oct 3, 11:30 AM TEST EVENT" at bounding box center [213, 94] width 106 height 60
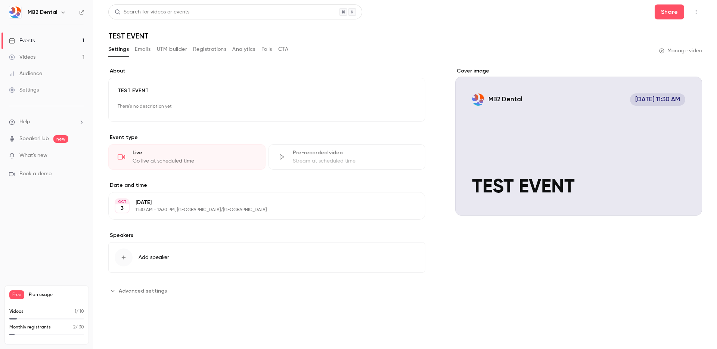
click at [204, 52] on button "Registrations" at bounding box center [209, 49] width 33 height 12
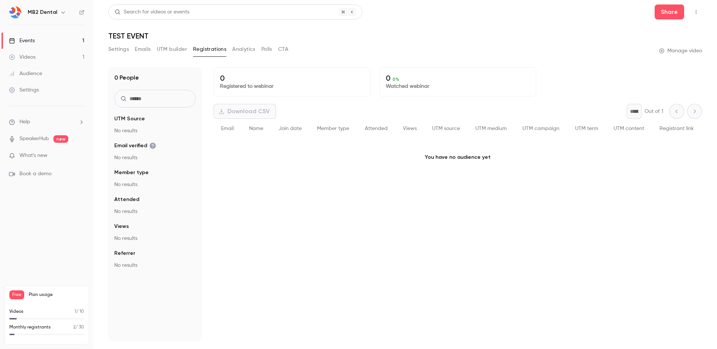
click at [142, 50] on button "Emails" at bounding box center [143, 49] width 16 height 12
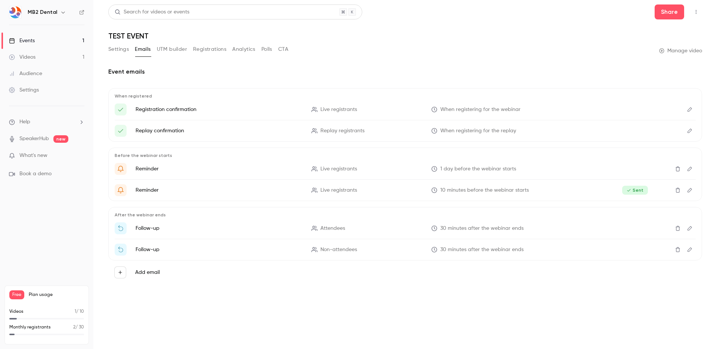
click at [123, 51] on button "Settings" at bounding box center [118, 49] width 21 height 12
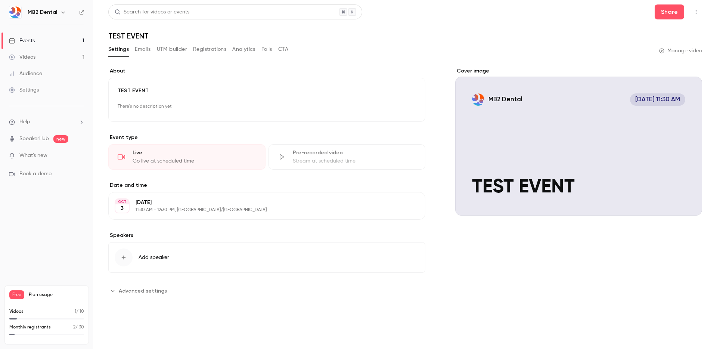
click at [144, 291] on span "Advanced settings" at bounding box center [143, 291] width 48 height 8
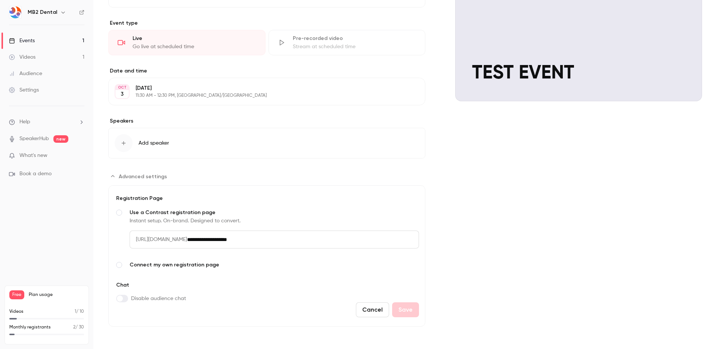
scroll to position [112, 0]
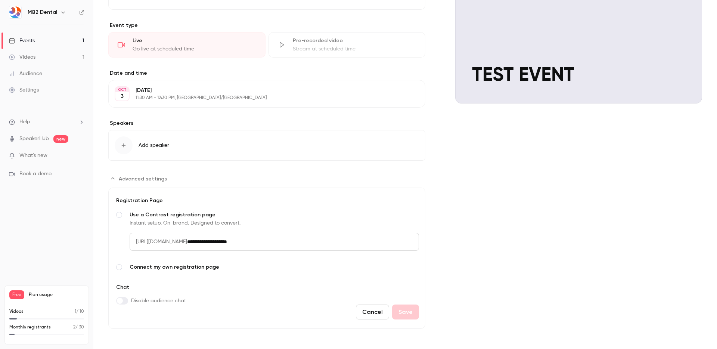
click at [117, 267] on span "Advanced settings" at bounding box center [119, 267] width 6 height 6
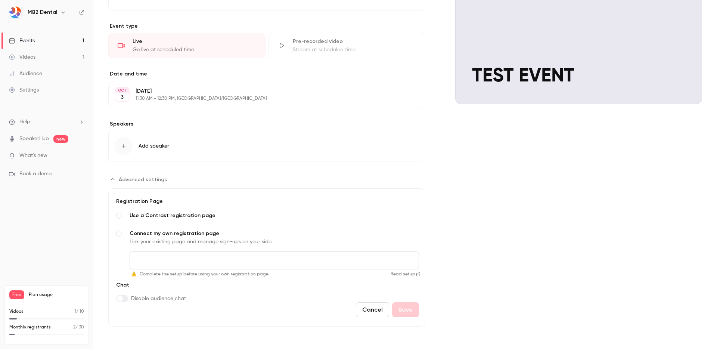
scroll to position [111, 0]
click at [120, 216] on span "Advanced settings" at bounding box center [119, 216] width 6 height 6
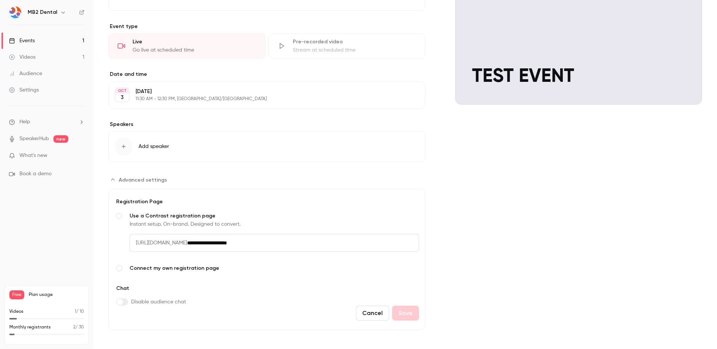
click at [304, 242] on input "**********" at bounding box center [303, 243] width 232 height 18
click at [304, 242] on input "**********" at bounding box center [303, 242] width 232 height 18
click at [312, 209] on div "**********" at bounding box center [267, 234] width 304 height 75
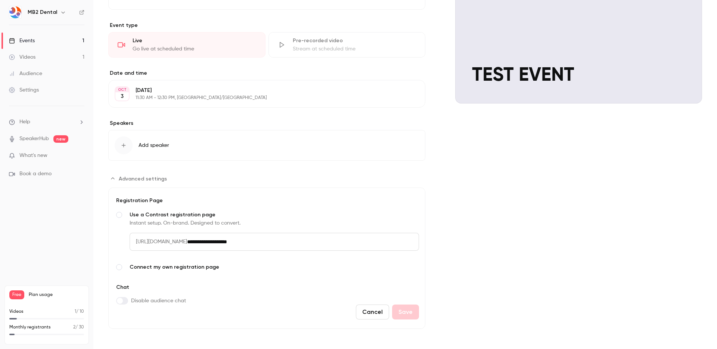
click at [369, 308] on button "Cancel" at bounding box center [372, 311] width 33 height 15
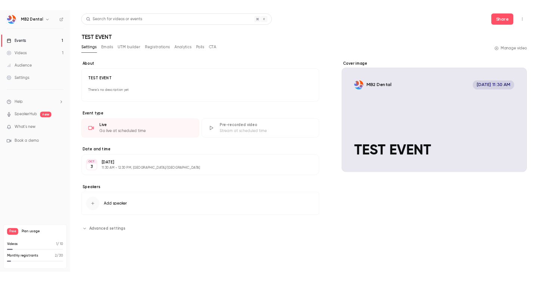
scroll to position [0, 0]
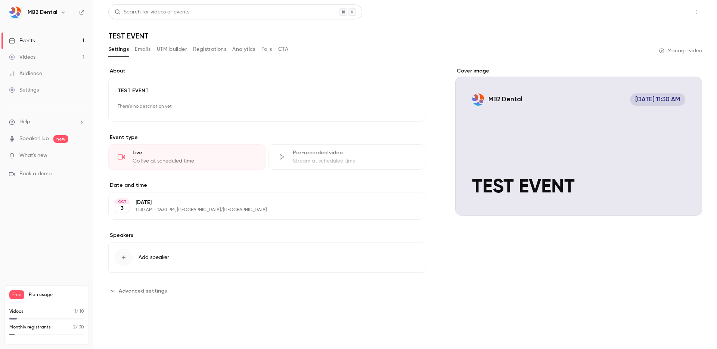
click at [674, 14] on button "Share" at bounding box center [670, 11] width 30 height 15
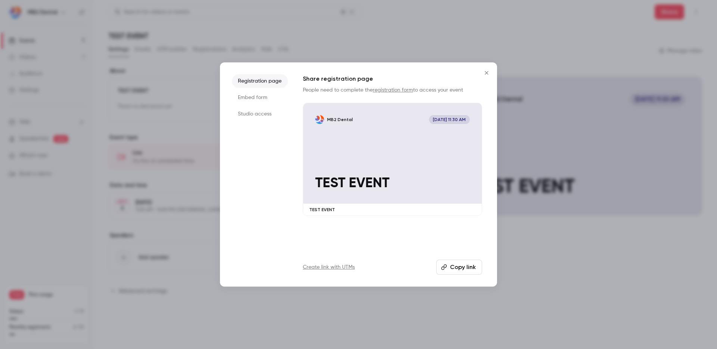
click at [256, 98] on li "Embed form" at bounding box center [260, 97] width 56 height 13
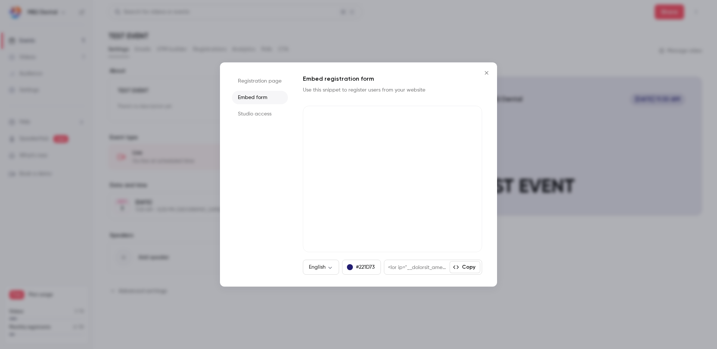
click at [267, 84] on li "Registration page" at bounding box center [260, 80] width 56 height 13
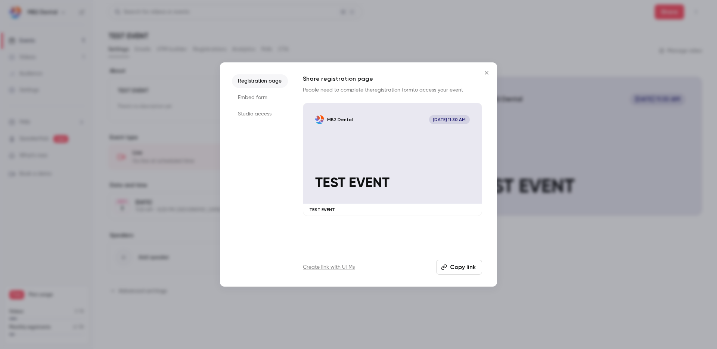
click at [340, 269] on link "Create link with UTMs" at bounding box center [329, 266] width 52 height 7
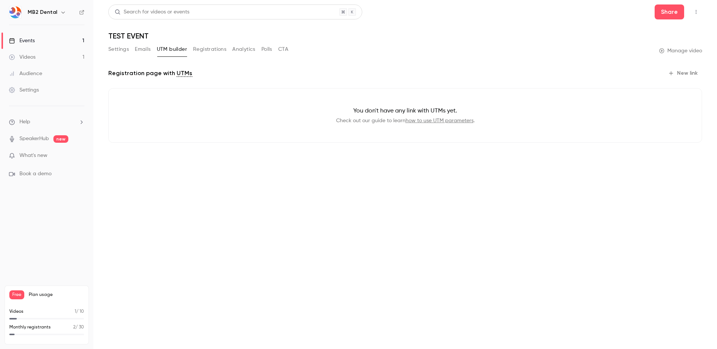
click at [691, 73] on button "New link" at bounding box center [683, 73] width 37 height 12
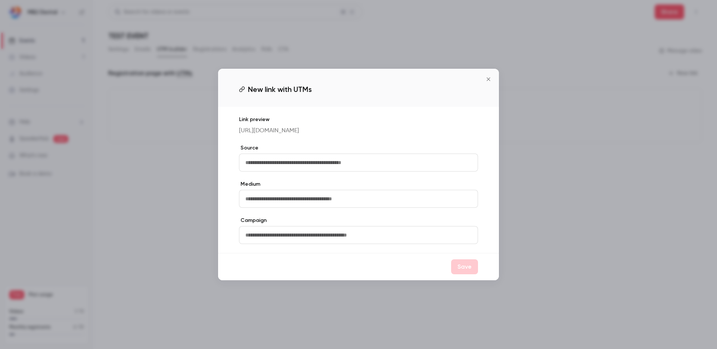
click at [490, 81] on icon "Close" at bounding box center [488, 79] width 9 height 6
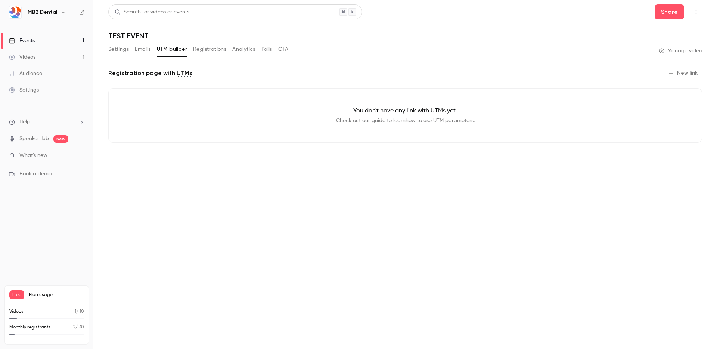
click at [139, 52] on button "Emails" at bounding box center [143, 49] width 16 height 12
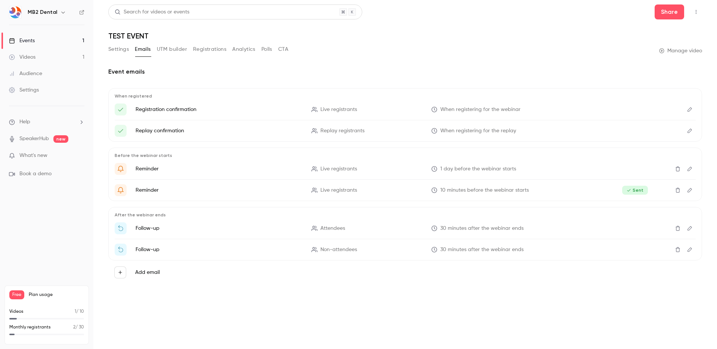
click at [204, 50] on button "Registrations" at bounding box center [209, 49] width 33 height 12
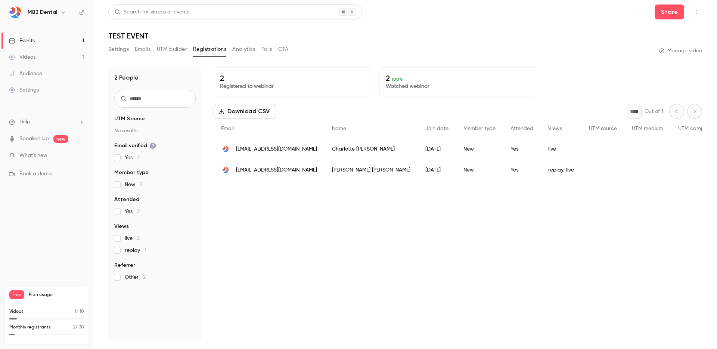
click at [260, 50] on div "Settings Emails UTM builder Registrations Analytics Polls CTA" at bounding box center [198, 49] width 180 height 12
click at [42, 41] on link "Events 1" at bounding box center [46, 40] width 93 height 16
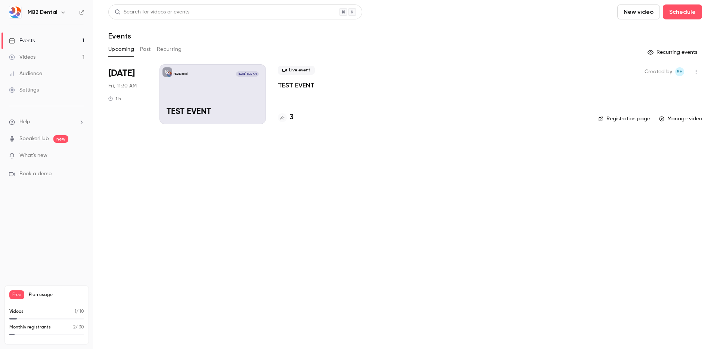
click at [228, 105] on div "MB2 Dental Oct 3, 11:30 AM TEST EVENT" at bounding box center [213, 94] width 106 height 60
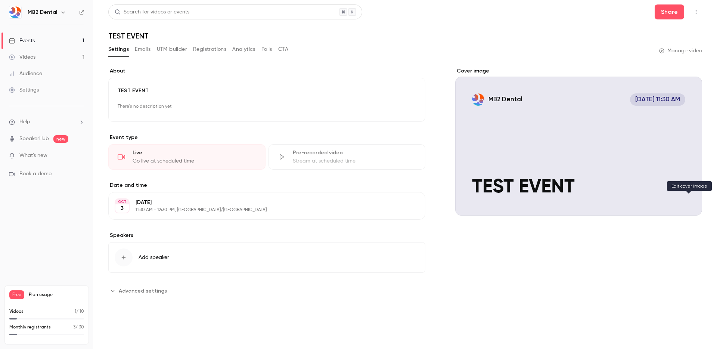
click at [687, 198] on button "MB2 Dental Oct 3, 11:30 AM TEST EVENT" at bounding box center [688, 202] width 15 height 15
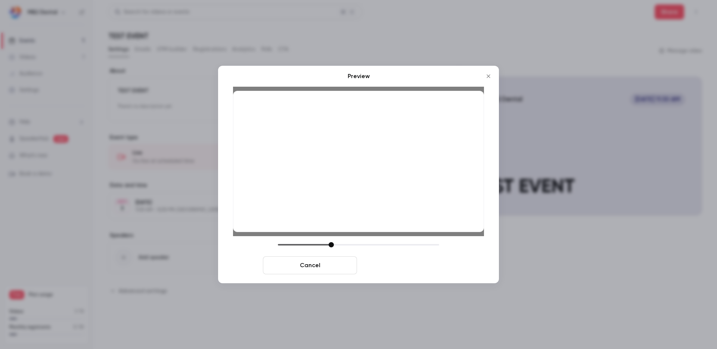
click at [415, 267] on button "Save cover" at bounding box center [407, 265] width 94 height 18
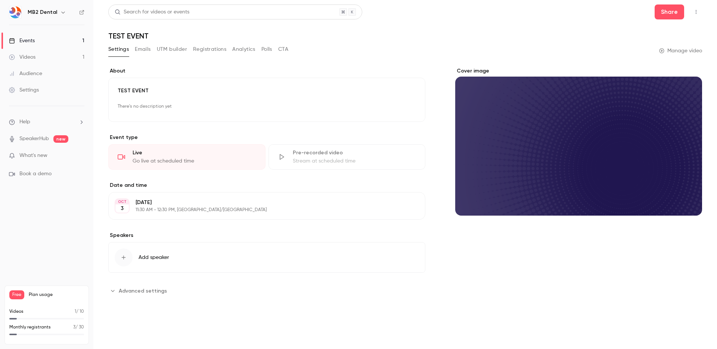
click at [405, 110] on button "Edit" at bounding box center [402, 107] width 27 height 12
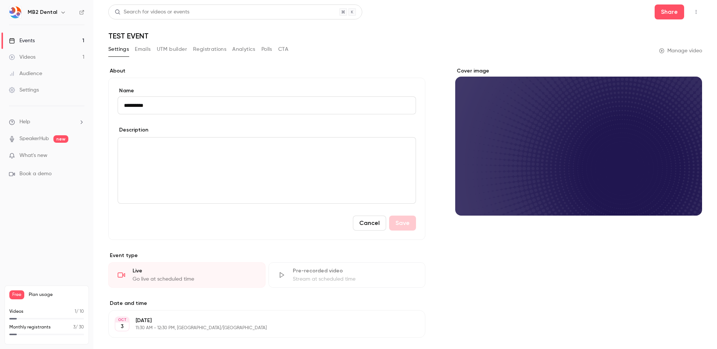
click at [189, 143] on p "editor" at bounding box center [267, 146] width 286 height 9
click at [405, 227] on button "Save" at bounding box center [402, 223] width 27 height 15
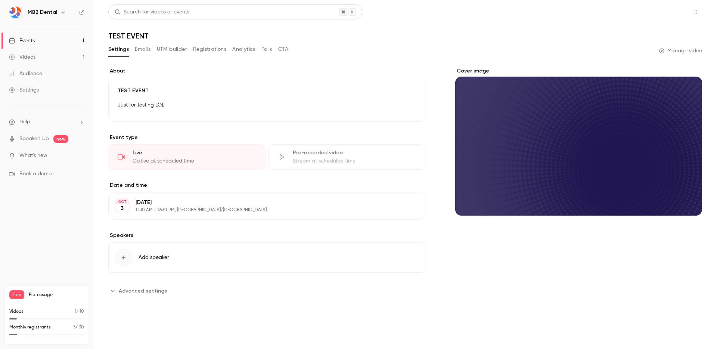
click at [665, 10] on button "Share" at bounding box center [670, 11] width 30 height 15
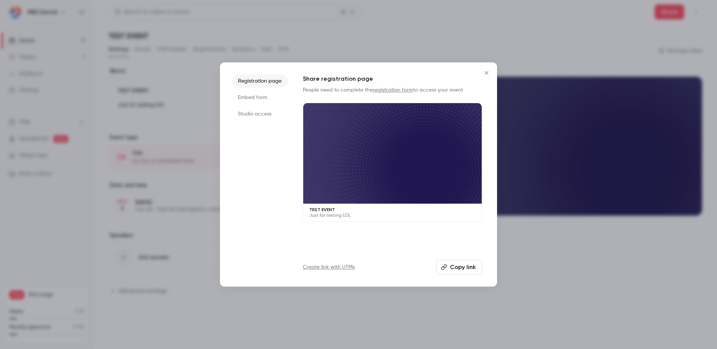
click at [466, 267] on button "Copy link" at bounding box center [459, 267] width 46 height 15
click at [265, 97] on li "Embed form" at bounding box center [260, 97] width 56 height 13
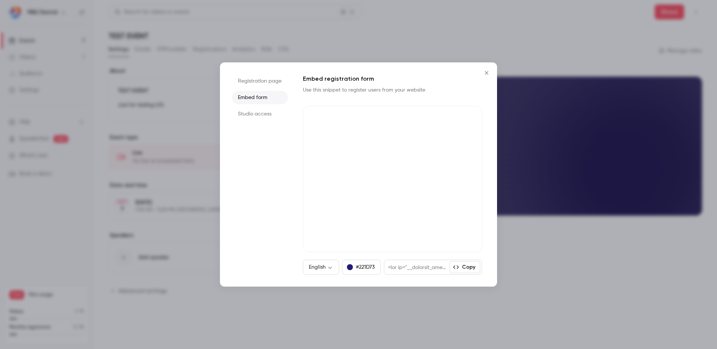
click at [253, 112] on li "Studio access" at bounding box center [260, 113] width 56 height 13
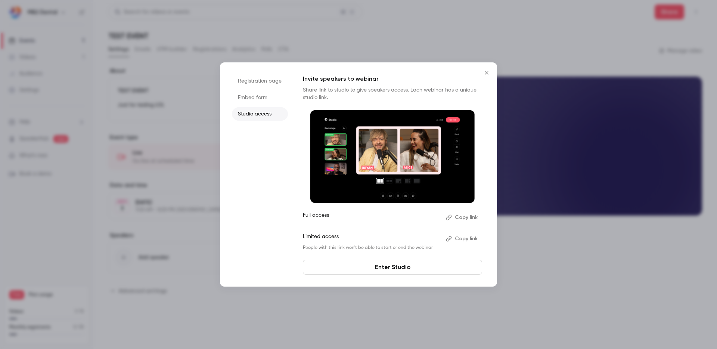
click at [486, 75] on icon "Close" at bounding box center [486, 73] width 9 height 6
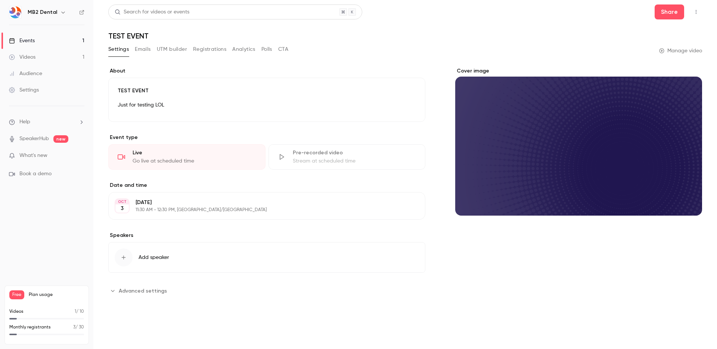
click at [36, 92] on div "Settings" at bounding box center [24, 89] width 30 height 7
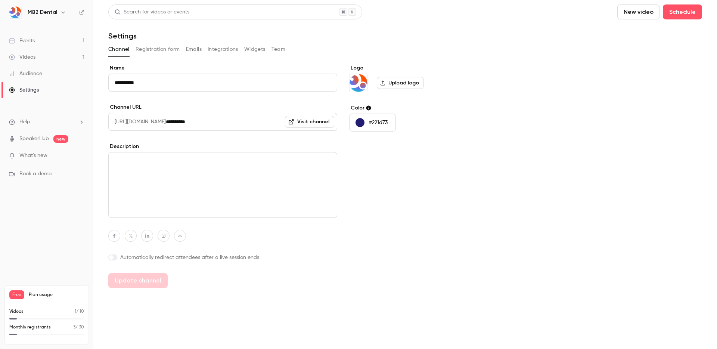
click at [165, 50] on button "Registration form" at bounding box center [158, 49] width 44 height 12
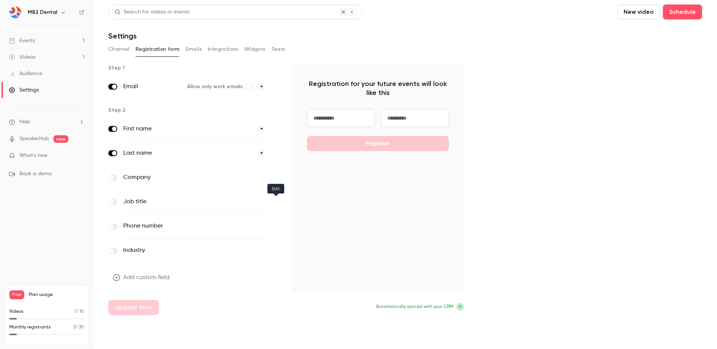
click at [276, 202] on icon "button" at bounding box center [275, 202] width 4 height 4
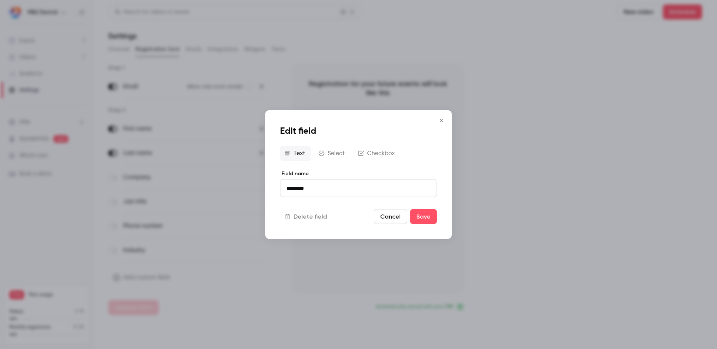
click at [302, 189] on input "*********" at bounding box center [358, 188] width 157 height 18
type input "**********"
click at [332, 154] on button "Select" at bounding box center [332, 153] width 37 height 15
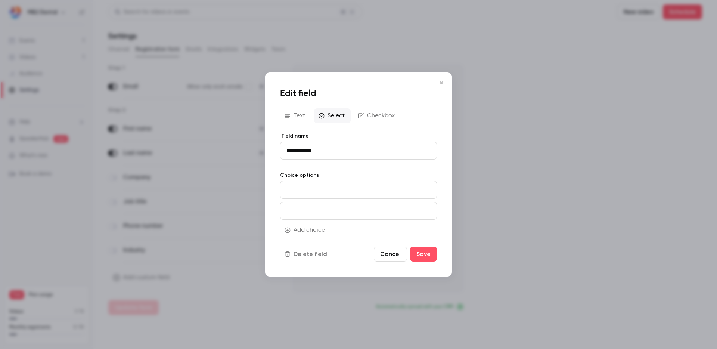
click at [320, 155] on input "**********" at bounding box center [358, 151] width 157 height 18
type input "**********"
click at [316, 192] on input at bounding box center [358, 190] width 157 height 18
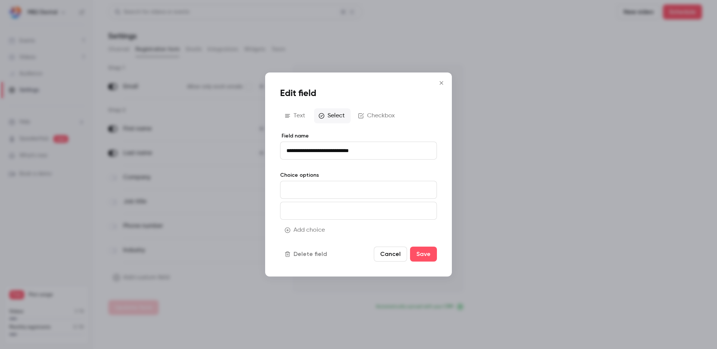
type input "*"
type input "**********"
click at [304, 209] on input at bounding box center [358, 211] width 157 height 18
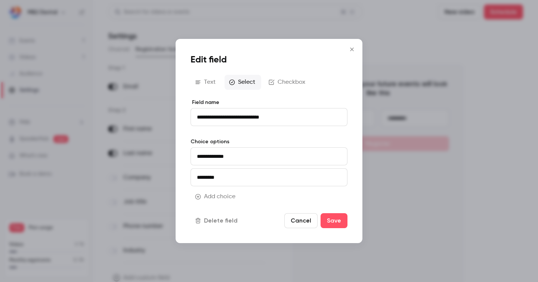
type input "*********"
click at [212, 196] on button "Add choice" at bounding box center [216, 196] width 51 height 15
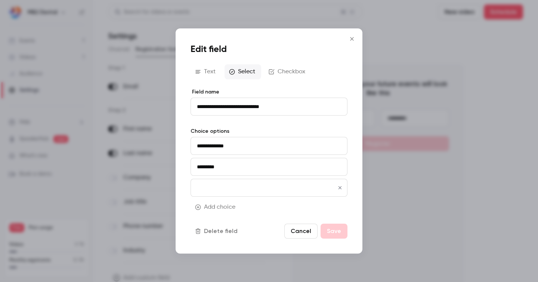
click at [223, 186] on input at bounding box center [269, 188] width 157 height 18
type input "******"
click at [220, 203] on button "Add choice" at bounding box center [216, 206] width 51 height 15
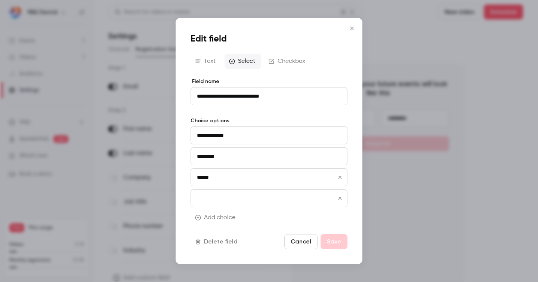
click at [218, 194] on input at bounding box center [269, 198] width 157 height 18
type input "******"
click at [213, 214] on button "Add choice" at bounding box center [216, 217] width 51 height 15
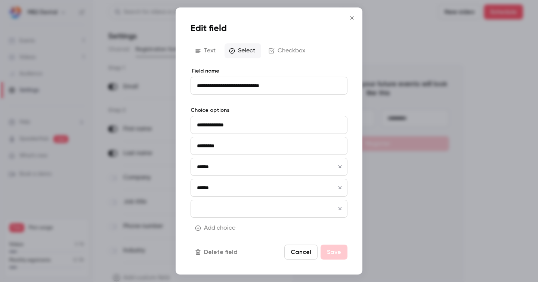
click at [215, 206] on input at bounding box center [269, 208] width 157 height 18
type input "********"
click at [214, 227] on button "Add choice" at bounding box center [216, 227] width 51 height 15
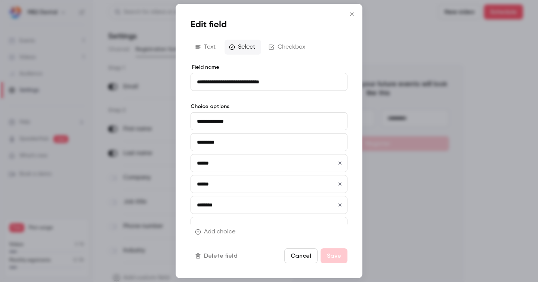
scroll to position [13, 0]
click at [219, 213] on input at bounding box center [269, 212] width 157 height 18
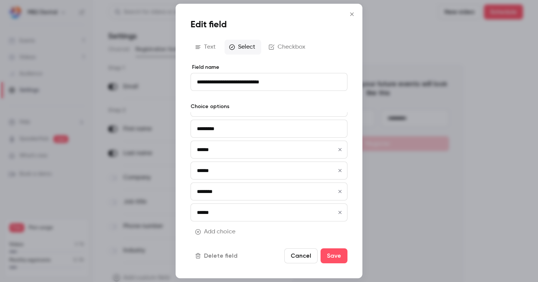
type input "******"
click at [220, 213] on input "******" at bounding box center [269, 212] width 157 height 18
click at [337, 210] on icon "button" at bounding box center [340, 212] width 6 height 5
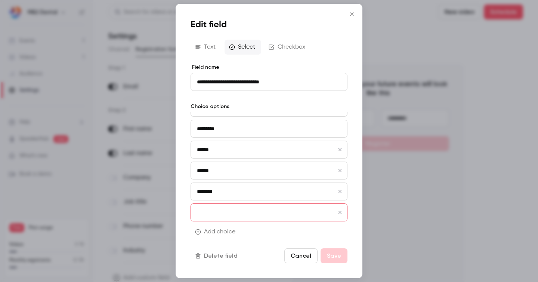
scroll to position [0, 0]
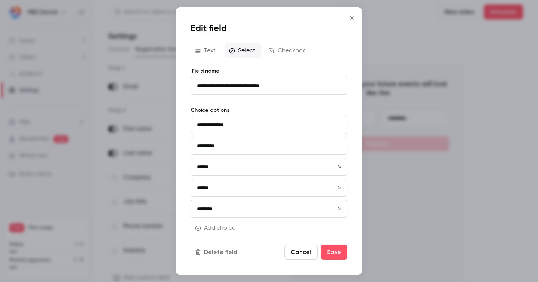
click at [340, 207] on icon "button" at bounding box center [340, 208] width 6 height 5
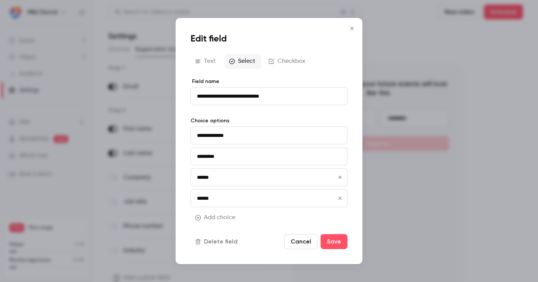
click at [339, 196] on icon "button" at bounding box center [340, 197] width 6 height 5
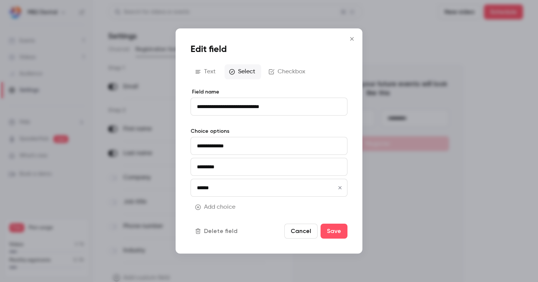
click at [340, 188] on icon "button" at bounding box center [339, 187] width 3 height 3
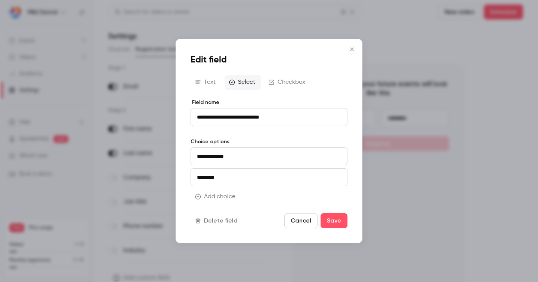
click at [227, 195] on button "Add choice" at bounding box center [216, 196] width 51 height 15
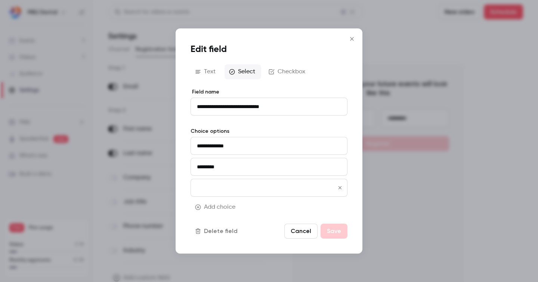
click at [227, 195] on input at bounding box center [269, 188] width 157 height 18
type input "**********"
click at [217, 203] on button "Add choice" at bounding box center [216, 206] width 51 height 15
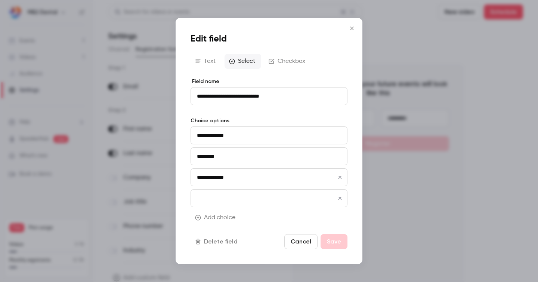
click at [217, 203] on input at bounding box center [269, 198] width 157 height 18
type input "******"
click at [216, 216] on button "Add choice" at bounding box center [216, 217] width 51 height 15
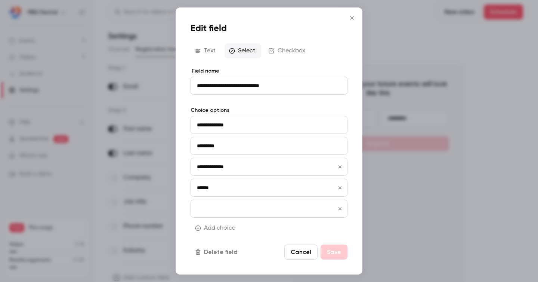
click at [216, 204] on input at bounding box center [269, 208] width 157 height 18
type input "******"
click at [215, 229] on button "Add choice" at bounding box center [216, 227] width 51 height 15
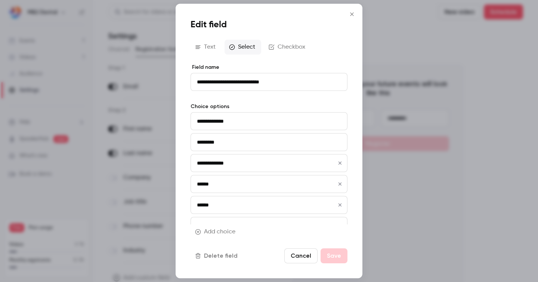
scroll to position [13, 0]
click at [213, 212] on input at bounding box center [269, 212] width 157 height 18
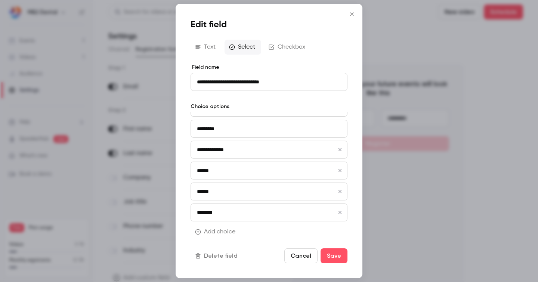
type input "********"
click at [213, 228] on button "Add choice" at bounding box center [216, 231] width 51 height 15
click at [218, 214] on input at bounding box center [269, 212] width 157 height 18
type input "*****"
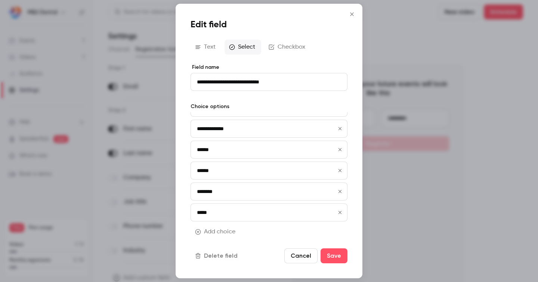
click at [270, 230] on div "Add choice" at bounding box center [269, 234] width 157 height 21
click at [337, 255] on button "Save" at bounding box center [334, 255] width 27 height 15
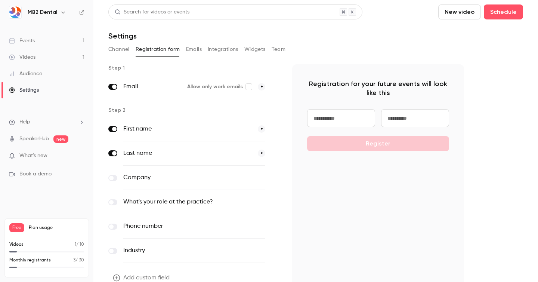
scroll to position [38, 0]
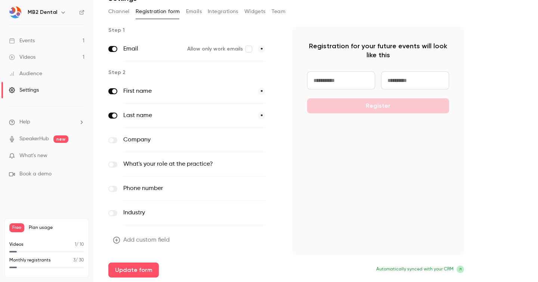
click at [112, 164] on span at bounding box center [111, 164] width 4 height 4
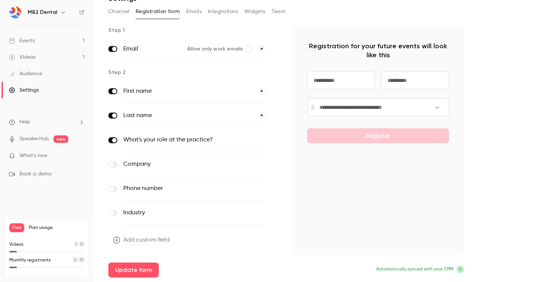
click at [274, 140] on icon "button" at bounding box center [275, 140] width 4 height 4
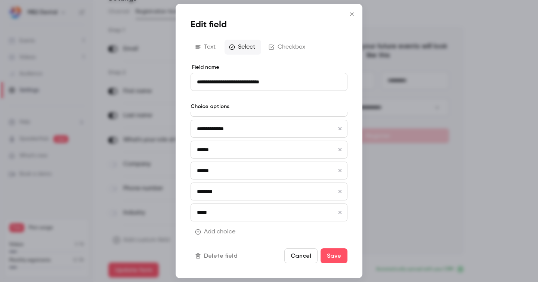
scroll to position [0, 0]
click at [302, 256] on button "Cancel" at bounding box center [300, 255] width 33 height 15
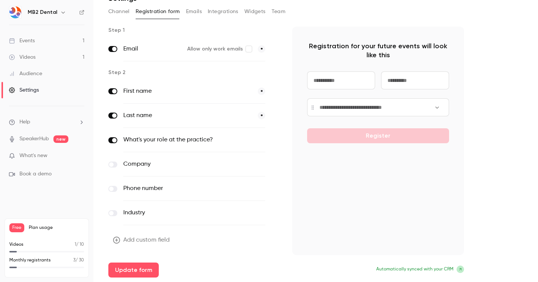
click at [259, 139] on button "optional" at bounding box center [252, 139] width 25 height 7
click at [141, 238] on button "Add custom field" at bounding box center [141, 239] width 67 height 15
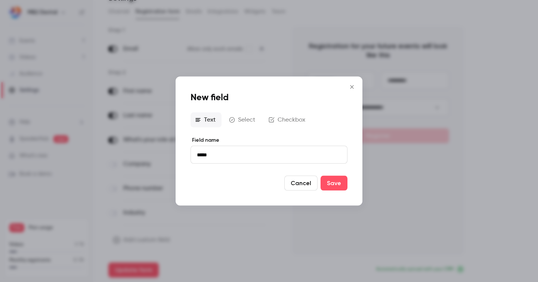
type input "*****"
click at [248, 120] on button "Select" at bounding box center [243, 119] width 37 height 15
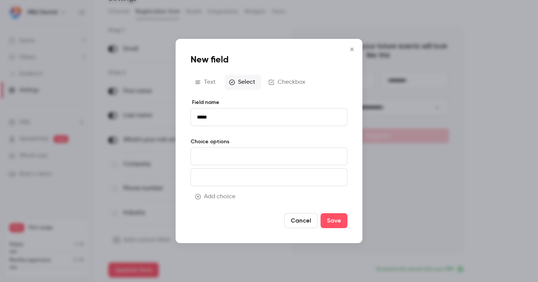
click at [235, 155] on input at bounding box center [269, 156] width 157 height 18
paste input "*******"
type input "*******"
click at [244, 177] on input at bounding box center [269, 177] width 157 height 18
paste input "******"
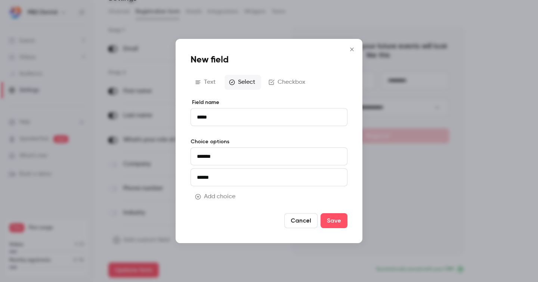
type input "******"
click at [221, 195] on button "Add choice" at bounding box center [216, 196] width 51 height 15
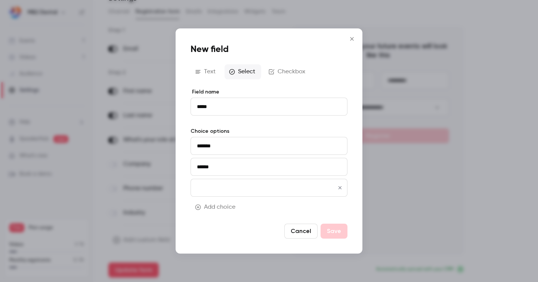
click at [260, 193] on input at bounding box center [269, 188] width 157 height 18
paste input "*******"
type input "*******"
click at [306, 230] on button "Cancel" at bounding box center [300, 230] width 33 height 15
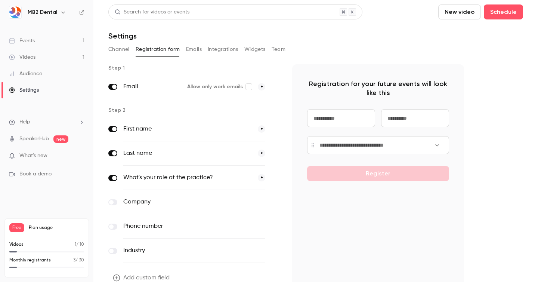
click at [192, 50] on button "Emails" at bounding box center [194, 49] width 16 height 12
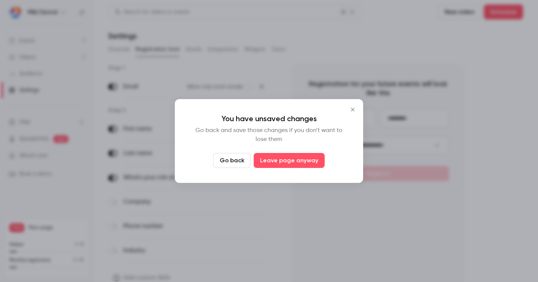
click at [232, 161] on button "Go back" at bounding box center [231, 160] width 37 height 15
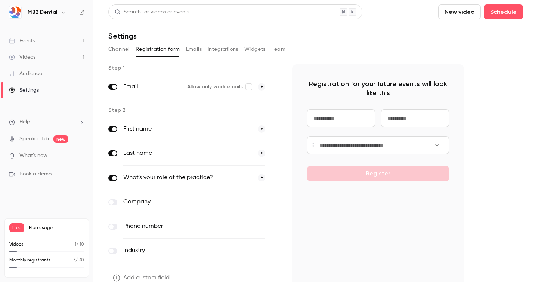
scroll to position [38, 0]
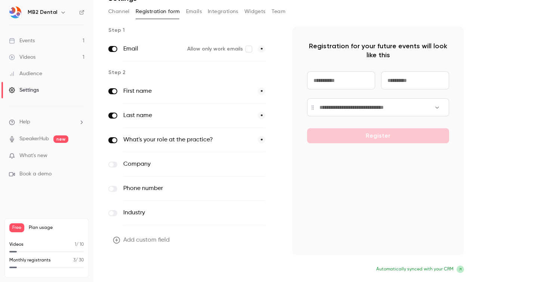
click at [129, 271] on button "Update form" at bounding box center [133, 269] width 50 height 15
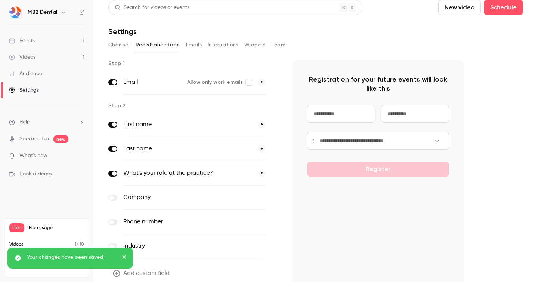
scroll to position [0, 0]
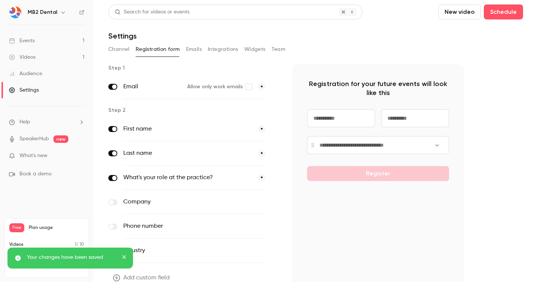
click at [195, 49] on button "Emails" at bounding box center [194, 49] width 16 height 12
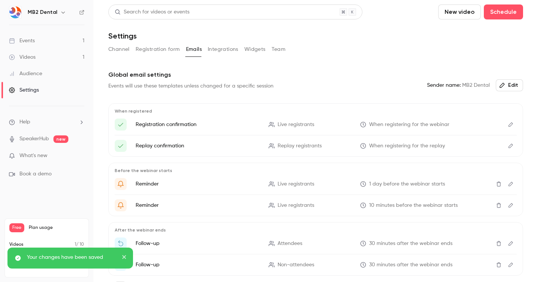
click at [223, 48] on button "Integrations" at bounding box center [223, 49] width 31 height 12
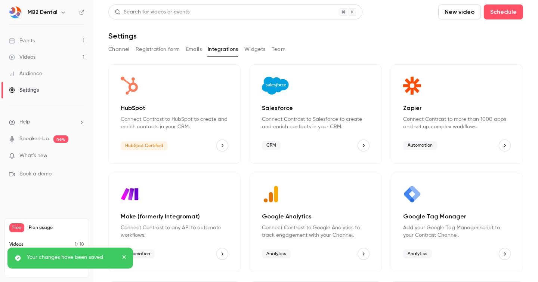
click at [253, 50] on button "Widgets" at bounding box center [254, 49] width 21 height 12
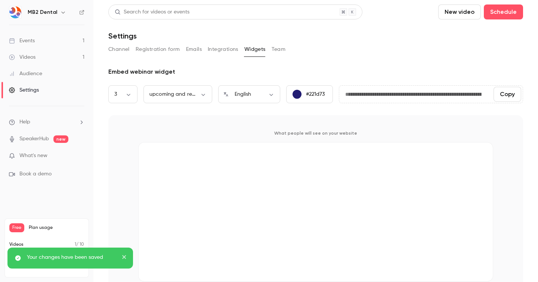
click at [274, 48] on button "Team" at bounding box center [279, 49] width 14 height 12
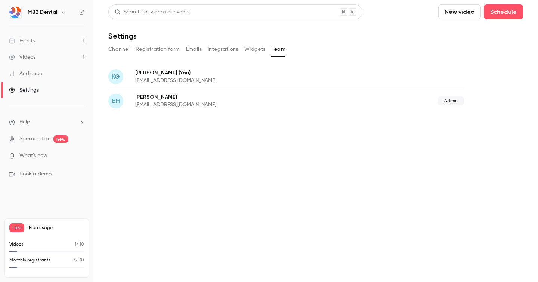
click at [116, 52] on button "Channel" at bounding box center [118, 49] width 21 height 12
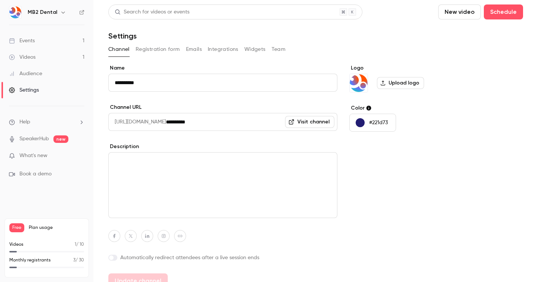
scroll to position [11, 0]
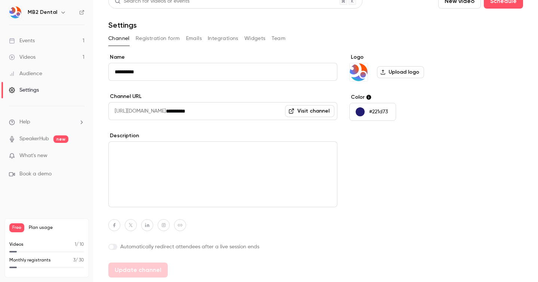
click at [313, 113] on link "Visit channel" at bounding box center [309, 111] width 49 height 12
click at [42, 57] on link "Videos 1" at bounding box center [46, 57] width 93 height 16
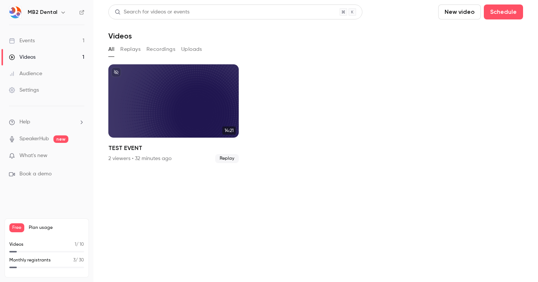
click at [28, 38] on div "Events" at bounding box center [22, 40] width 26 height 7
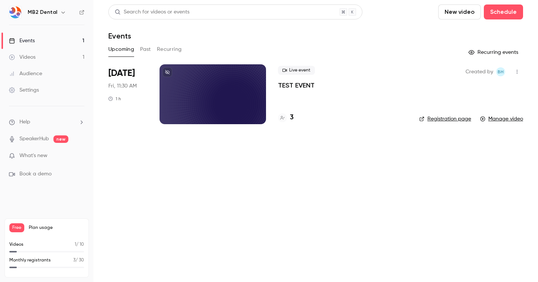
click at [144, 47] on button "Past" at bounding box center [145, 49] width 11 height 12
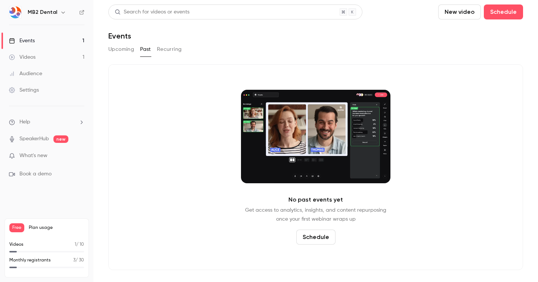
click at [177, 50] on button "Recurring" at bounding box center [169, 49] width 25 height 12
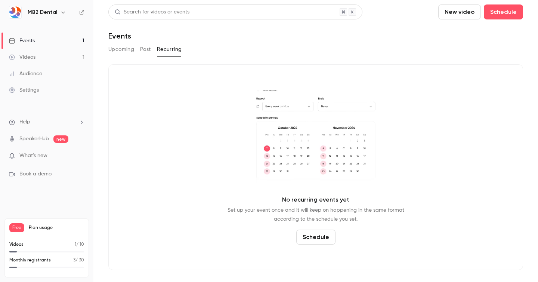
click at [117, 52] on button "Upcoming" at bounding box center [121, 49] width 26 height 12
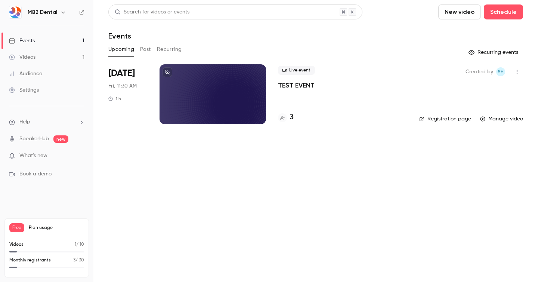
click at [26, 55] on div "Videos" at bounding box center [22, 56] width 27 height 7
